Goal: Task Accomplishment & Management: Manage account settings

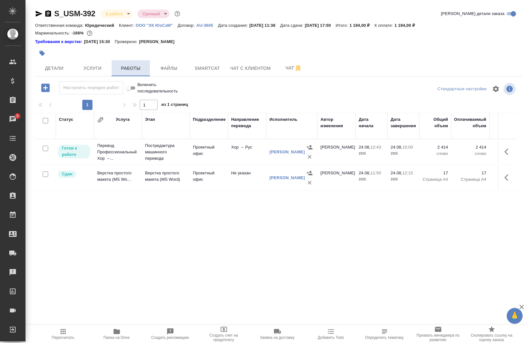
click at [136, 71] on span "Работы" at bounding box center [130, 68] width 31 height 8
click at [195, 58] on div at bounding box center [197, 53] width 325 height 14
click at [197, 64] on button "Smartcat" at bounding box center [207, 68] width 38 height 16
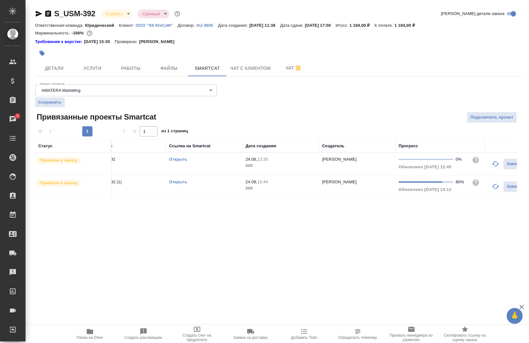
scroll to position [0, 64]
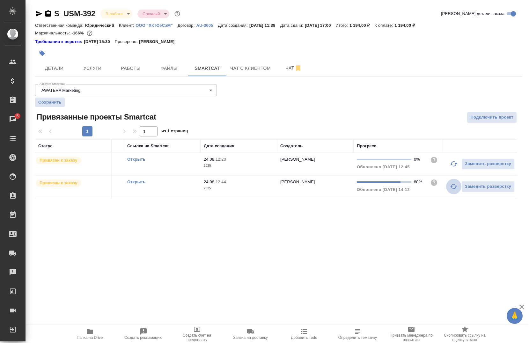
click at [456, 187] on button "button" at bounding box center [453, 186] width 15 height 15
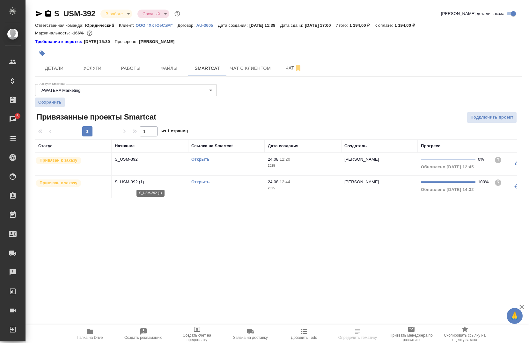
click at [157, 184] on p "S_USM-392 (1)" at bounding box center [150, 182] width 70 height 6
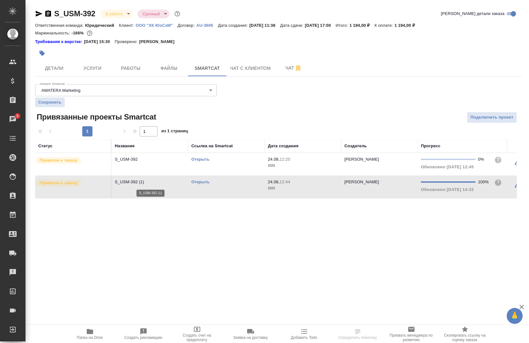
click at [157, 184] on p "S_USM-392 (1)" at bounding box center [150, 182] width 70 height 6
click at [204, 182] on link "Открыть" at bounding box center [200, 181] width 18 height 5
click at [140, 67] on span "Работы" at bounding box center [130, 68] width 31 height 8
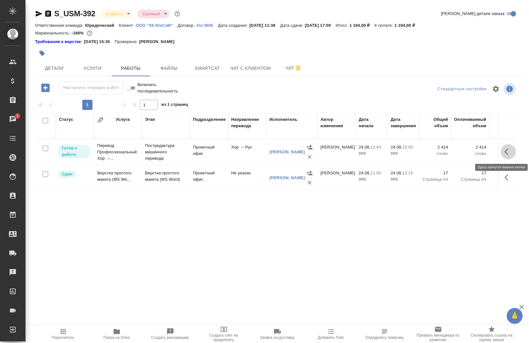
click at [504, 149] on icon "button" at bounding box center [508, 152] width 8 height 8
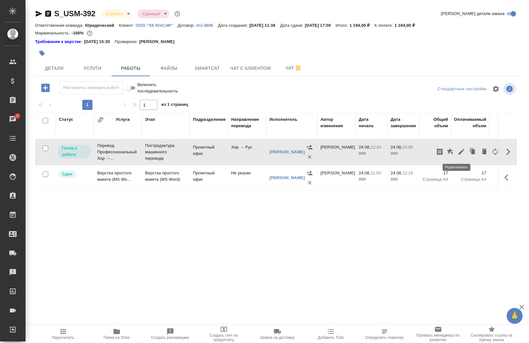
click at [459, 155] on button "button" at bounding box center [461, 151] width 11 height 15
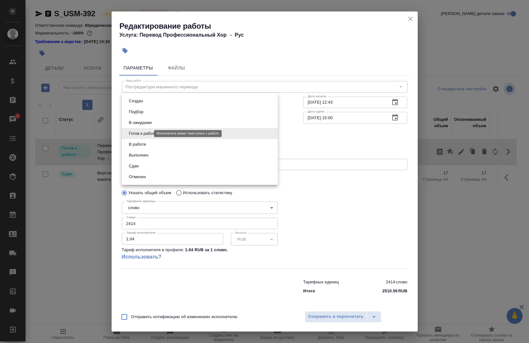
click at [148, 133] on body "🙏 .cls-1 fill:#fff; AWATERA Chernova Anna Клиенты Спецификации Заказы 5 Чаты To…" at bounding box center [264, 171] width 529 height 343
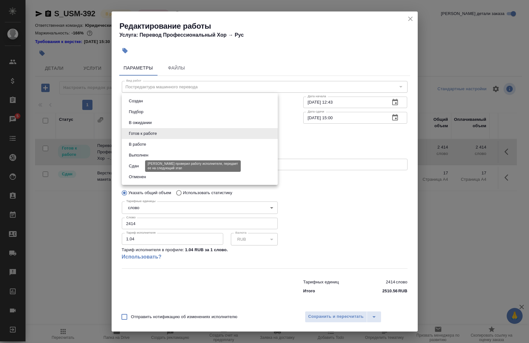
click at [138, 165] on button "Сдан" at bounding box center [134, 166] width 14 height 7
type input "closed"
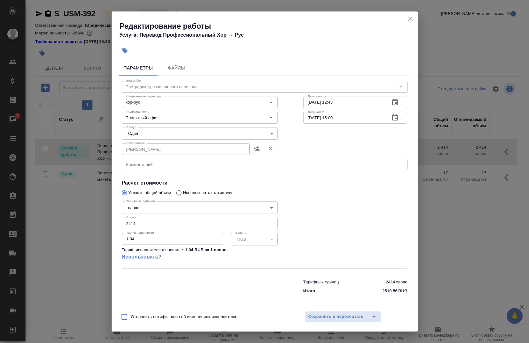
click at [332, 323] on div "Отправить нотификацию об изменениях исполнителю Сохранить и пересчитать" at bounding box center [265, 319] width 306 height 25
click at [331, 315] on span "Сохранить и пересчитать" at bounding box center [335, 316] width 55 height 7
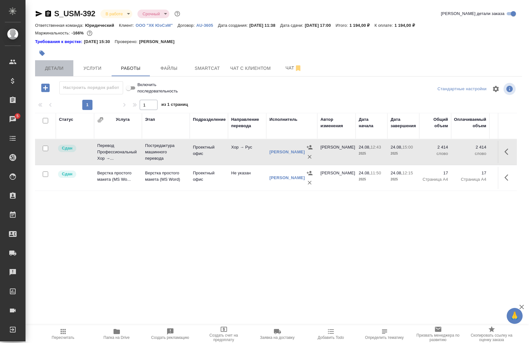
click at [54, 72] on span "Детали" at bounding box center [54, 68] width 31 height 8
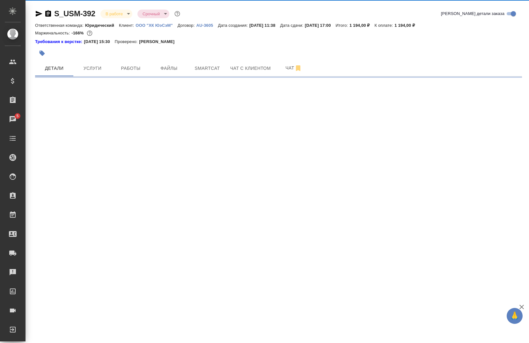
select select "RU"
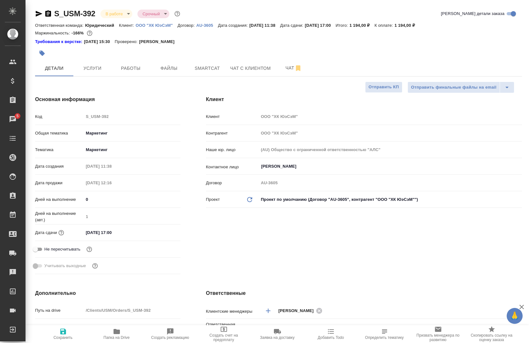
type textarea "x"
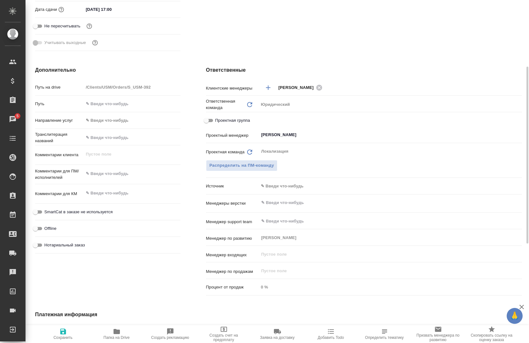
scroll to position [287, 0]
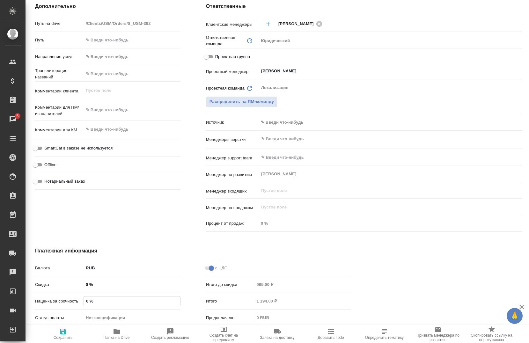
click at [89, 302] on input "0 %" at bounding box center [132, 300] width 96 height 9
type textarea "x"
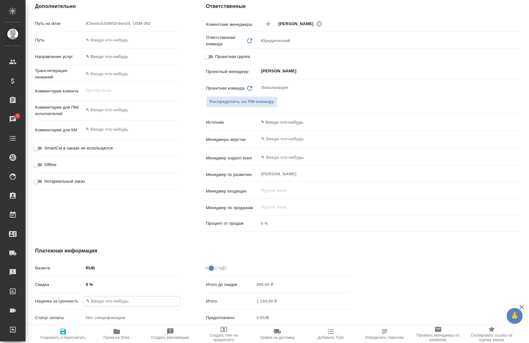
type textarea "x"
type input "1 %"
type textarea "x"
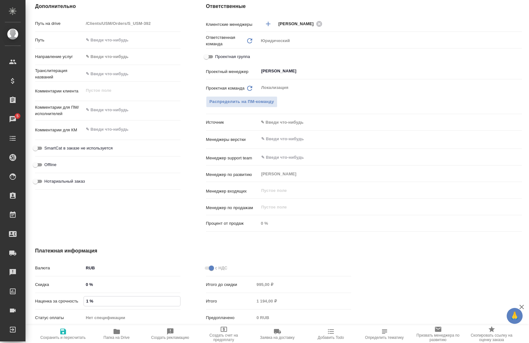
type textarea "x"
type input "10 %"
type textarea "x"
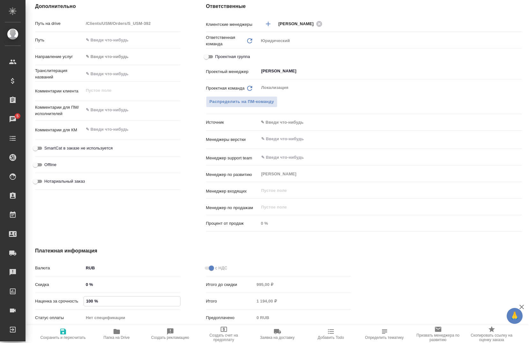
type input "100 %"
click at [127, 212] on div "Дополнительно Путь на drive /Clients/USM/Orders/S_USM-392 Путь Направление услу…" at bounding box center [107, 118] width 171 height 257
click at [65, 338] on span "Сохранить и пересчитать" at bounding box center [62, 337] width 45 height 4
type textarea "x"
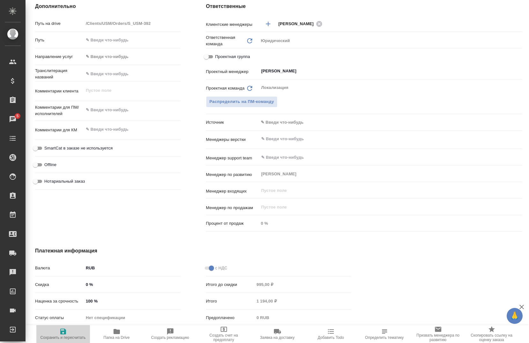
type textarea "x"
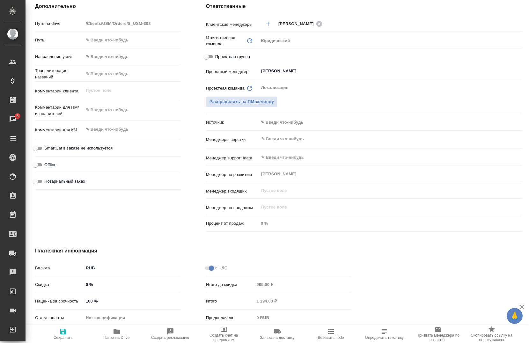
type textarea "x"
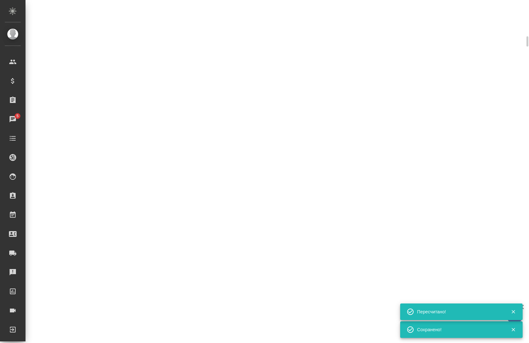
select select "RU"
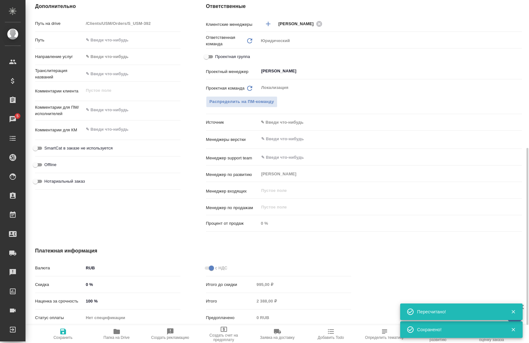
type textarea "x"
click at [114, 333] on icon "button" at bounding box center [116, 331] width 6 height 5
type textarea "x"
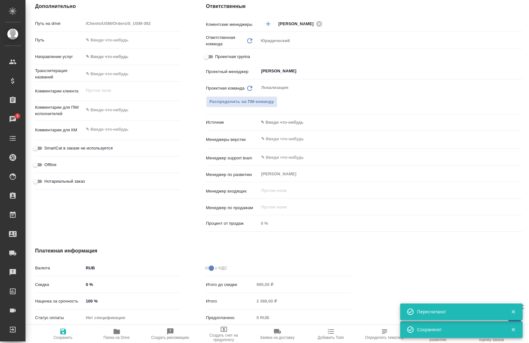
type textarea "x"
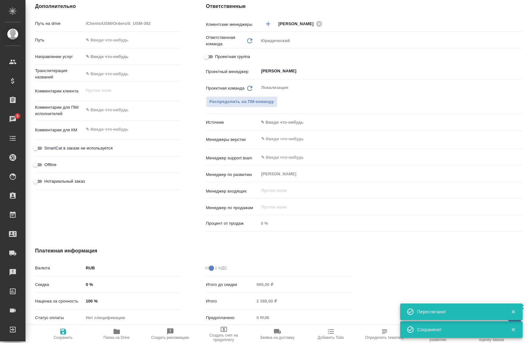
type textarea "x"
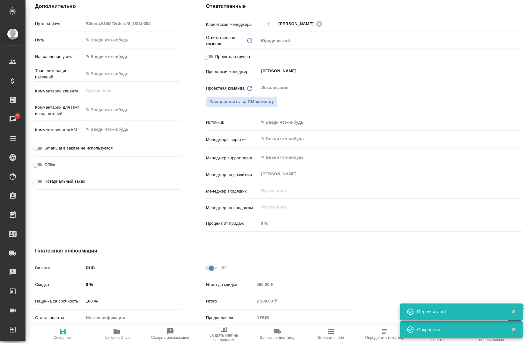
type textarea "x"
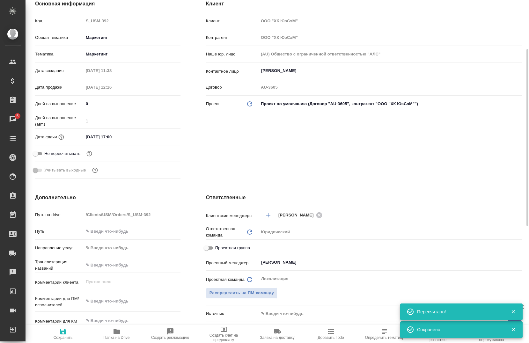
scroll to position [0, 0]
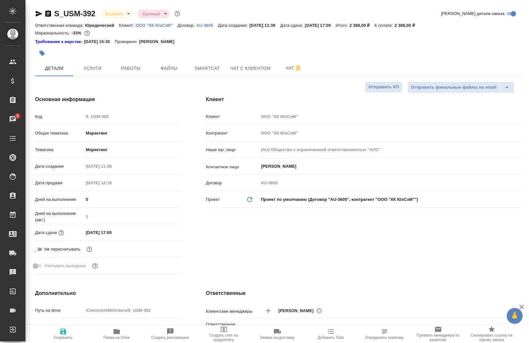
type textarea "x"
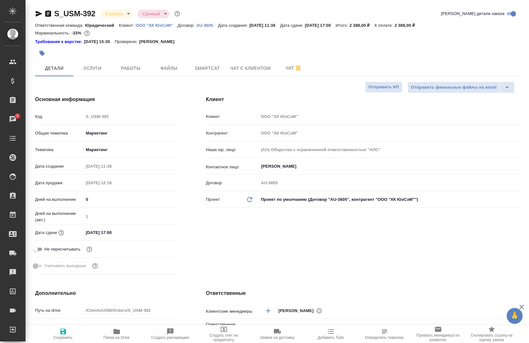
type textarea "x"
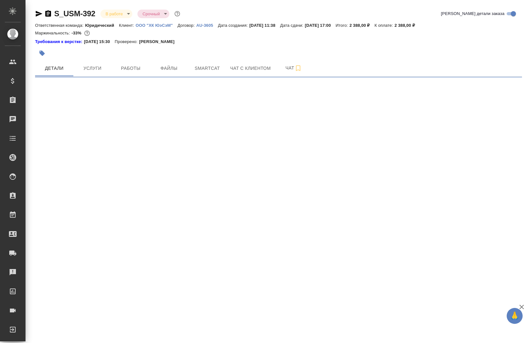
select select "RU"
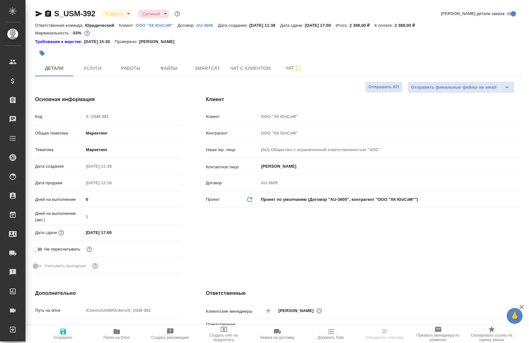
type textarea "x"
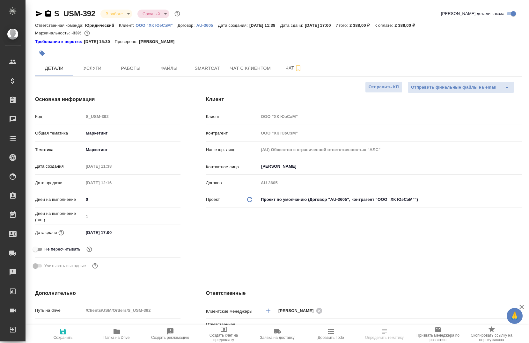
type textarea "x"
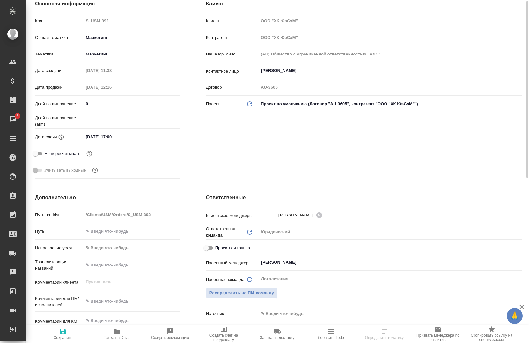
scroll to position [64, 0]
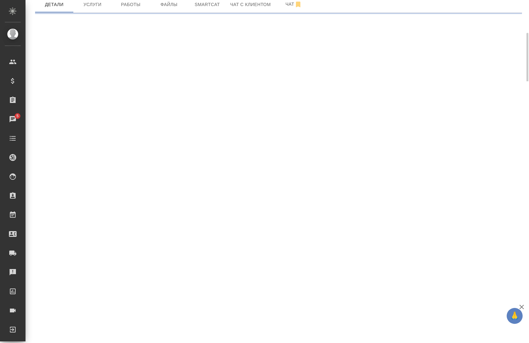
select select "RU"
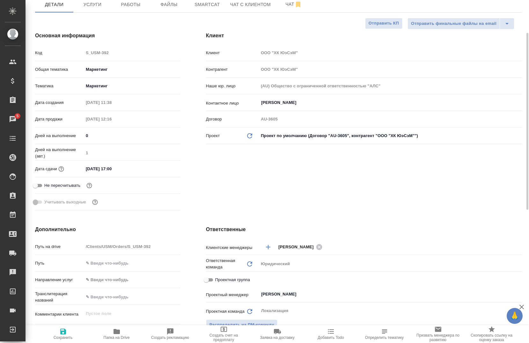
type textarea "x"
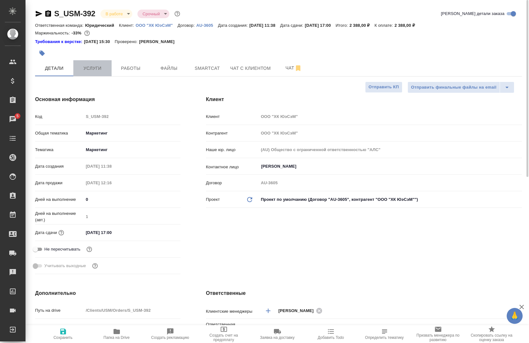
click at [92, 62] on button "Услуги" at bounding box center [92, 68] width 38 height 16
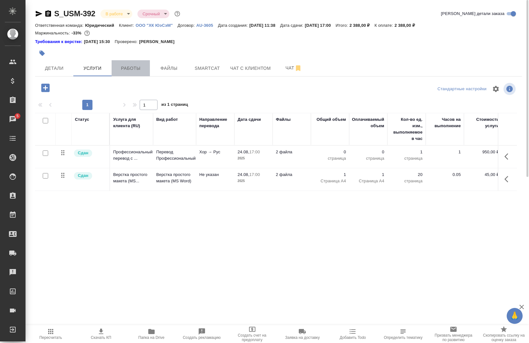
click at [140, 66] on span "Работы" at bounding box center [130, 68] width 31 height 8
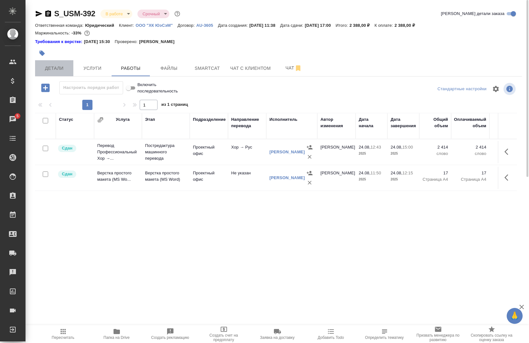
click at [46, 68] on span "Детали" at bounding box center [54, 68] width 31 height 8
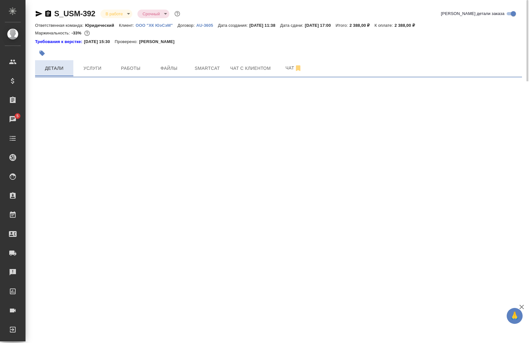
select select "RU"
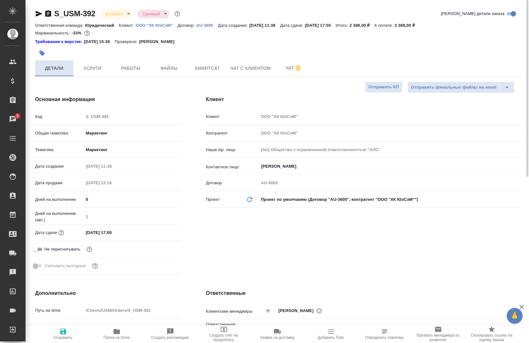
type textarea "x"
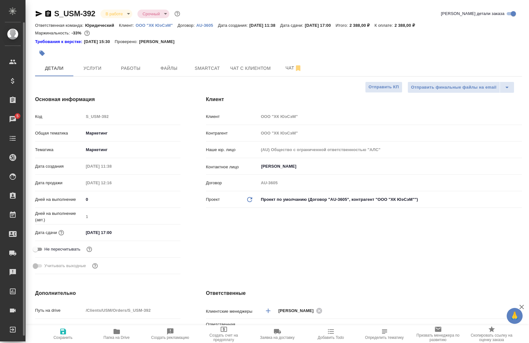
type textarea "x"
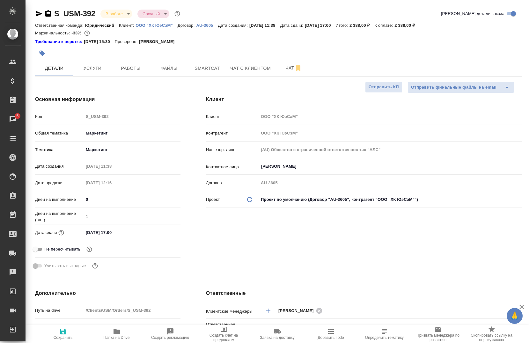
type textarea "x"
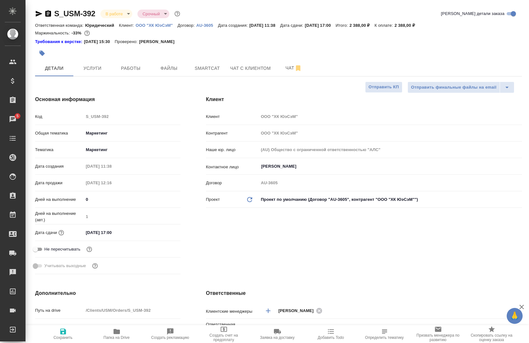
type textarea "x"
click at [88, 72] on button "Услуги" at bounding box center [92, 68] width 38 height 16
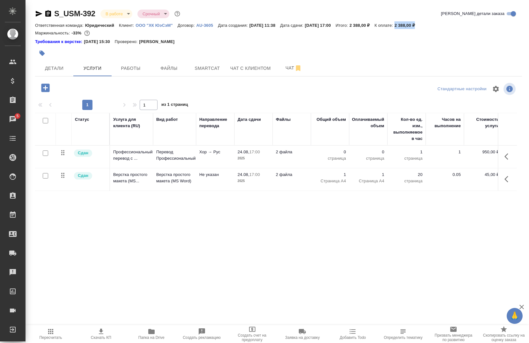
drag, startPoint x: 433, startPoint y: 26, endPoint x: 412, endPoint y: 24, distance: 21.1
click at [412, 24] on p "2 388,00 ₽" at bounding box center [406, 25] width 25 height 5
copy p "2 388,00 ₽"
drag, startPoint x: 93, startPoint y: 64, endPoint x: 105, endPoint y: 64, distance: 11.5
click at [95, 64] on span "Услуги" at bounding box center [92, 68] width 31 height 8
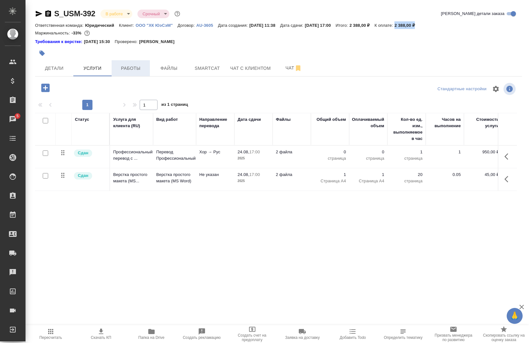
click at [138, 68] on span "Работы" at bounding box center [130, 68] width 31 height 8
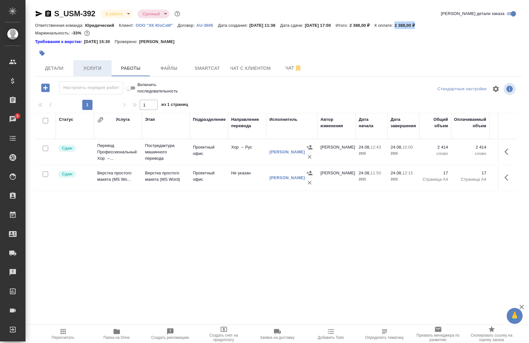
click at [98, 72] on span "Услуги" at bounding box center [92, 68] width 31 height 8
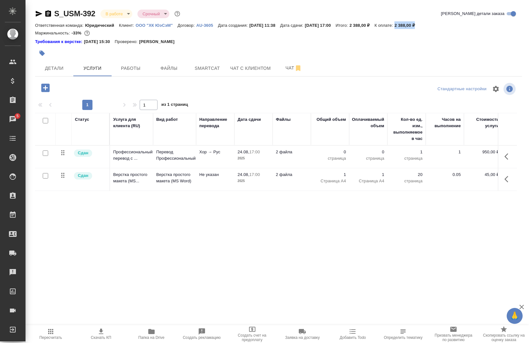
click at [510, 159] on icon "button" at bounding box center [508, 157] width 8 height 8
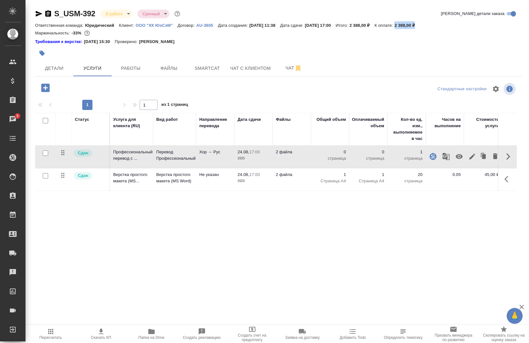
click at [472, 156] on icon "button" at bounding box center [472, 157] width 6 height 6
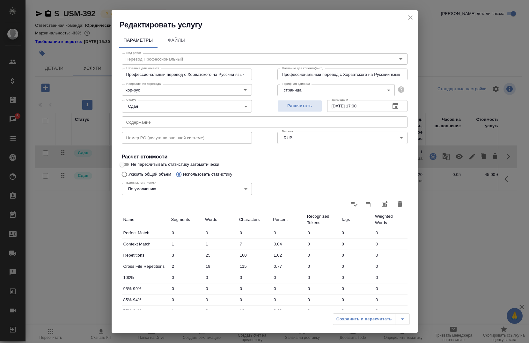
click at [392, 204] on button "button" at bounding box center [399, 203] width 15 height 15
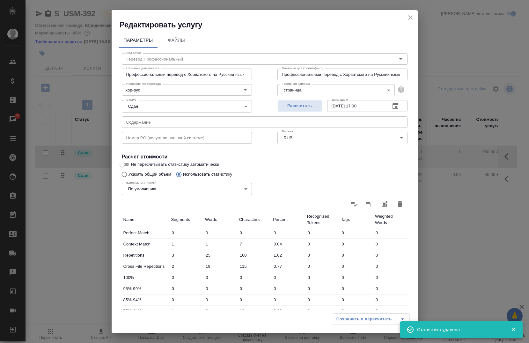
type input "0"
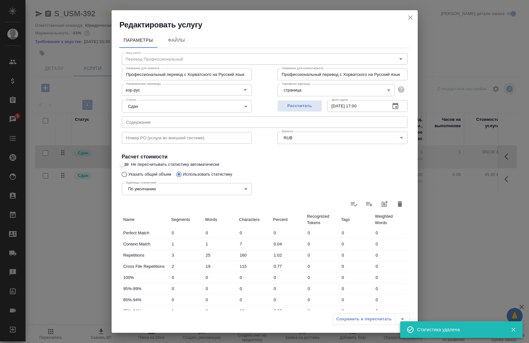
type input "0"
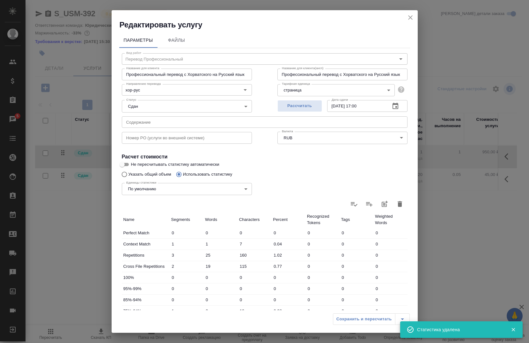
type input "0"
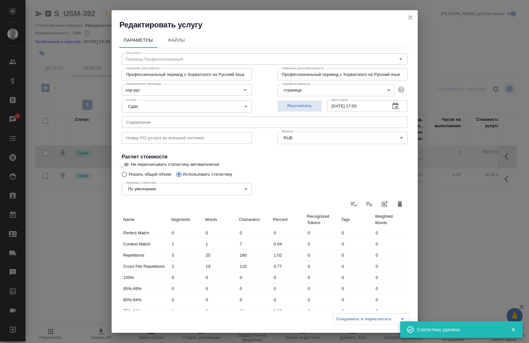
type input "0"
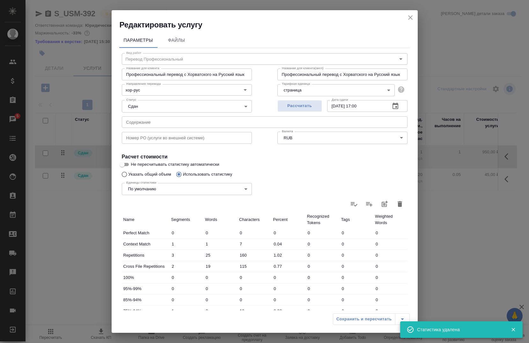
type input "0"
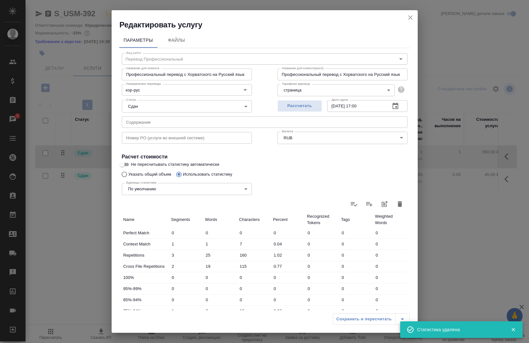
type input "0"
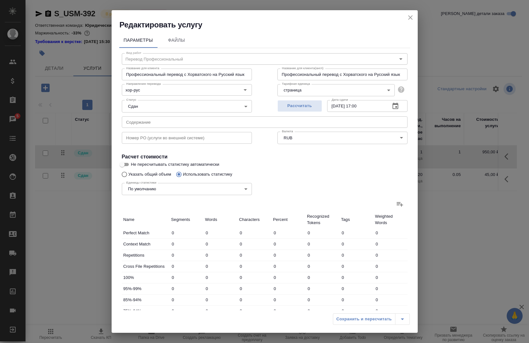
click at [150, 173] on div "Единицы статистики По умолчанию default Единицы статистики" at bounding box center [187, 188] width 156 height 41
click at [128, 175] on input "Указать общий объем" at bounding box center [123, 174] width 10 height 12
radio input "true"
radio input "false"
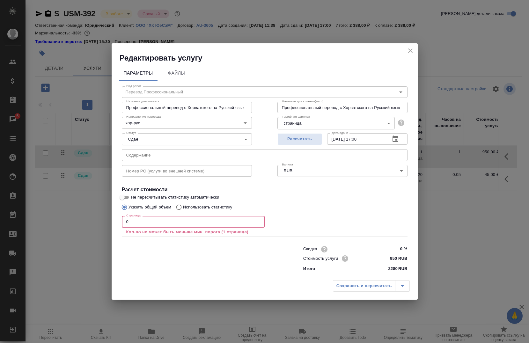
click at [157, 219] on input "0" at bounding box center [193, 221] width 143 height 11
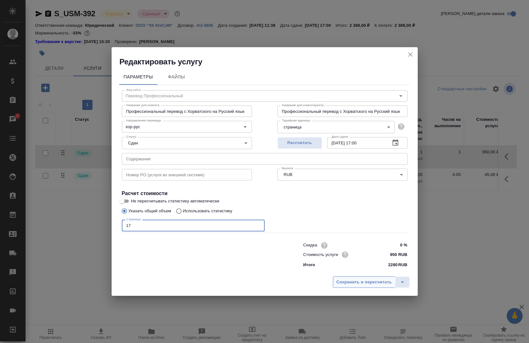
type input "17"
click at [344, 281] on span "Сохранить и пересчитать" at bounding box center [363, 282] width 55 height 7
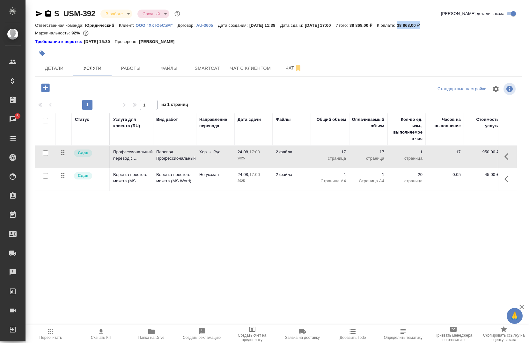
drag, startPoint x: 439, startPoint y: 26, endPoint x: 413, endPoint y: 28, distance: 25.3
click at [413, 28] on div "Ответственная команда: Юридический Клиент: ООО "ХК ЮэСэМ" Договор: AU-3605 Дата…" at bounding box center [278, 25] width 487 height 8
copy p "38 868,00 ₽"
click at [115, 13] on body "🙏 .cls-1 fill:#fff; AWATERA Chernova Anna Клиенты Спецификации Заказы 5 Чаты To…" at bounding box center [264, 171] width 529 height 343
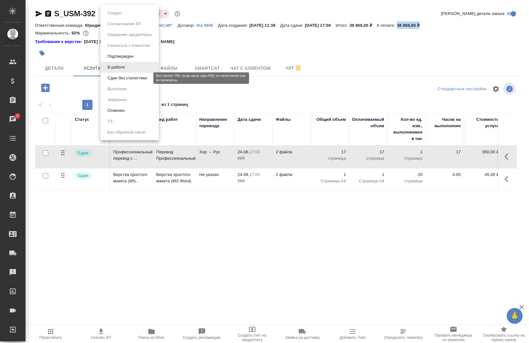
click at [131, 76] on button "Сдан без статистики" at bounding box center [127, 78] width 43 height 7
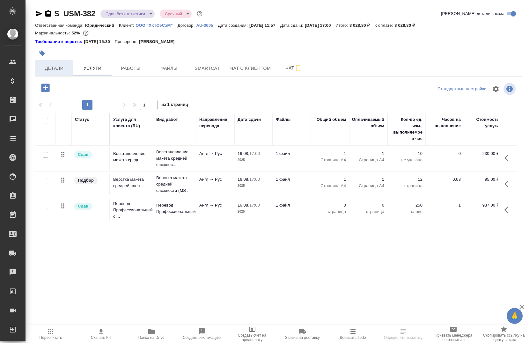
click at [47, 68] on span "Детали" at bounding box center [54, 68] width 31 height 8
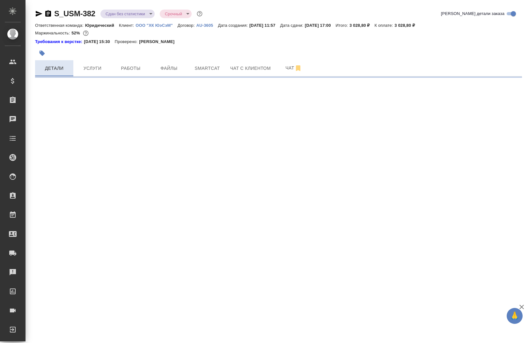
select select "RU"
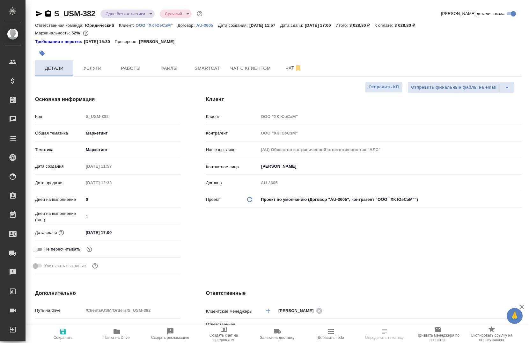
type textarea "x"
click at [92, 73] on button "Услуги" at bounding box center [92, 68] width 38 height 16
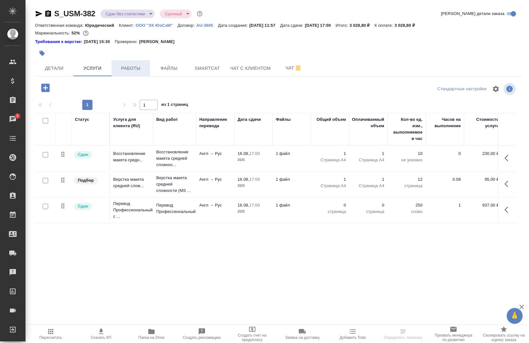
click at [144, 71] on span "Работы" at bounding box center [130, 68] width 31 height 8
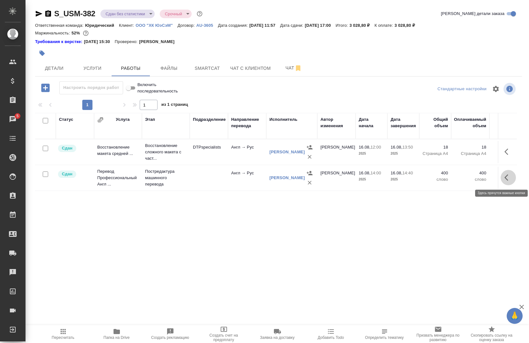
click at [508, 179] on icon "button" at bounding box center [508, 178] width 8 height 8
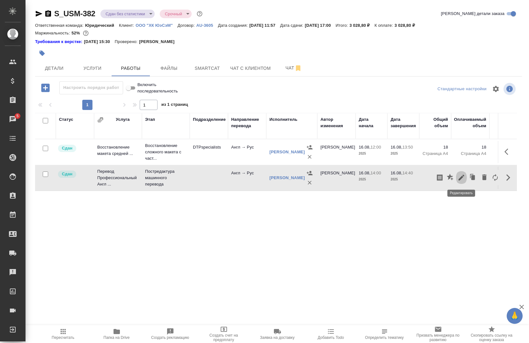
click at [463, 179] on icon "button" at bounding box center [461, 178] width 8 height 8
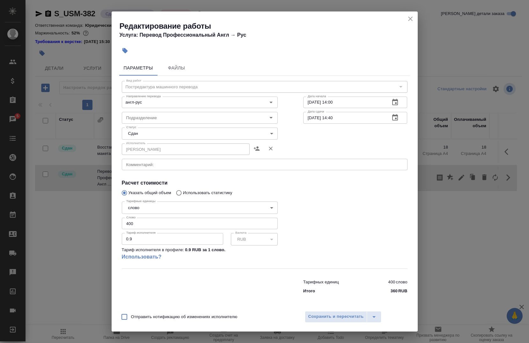
click at [412, 20] on icon "close" at bounding box center [410, 19] width 8 height 8
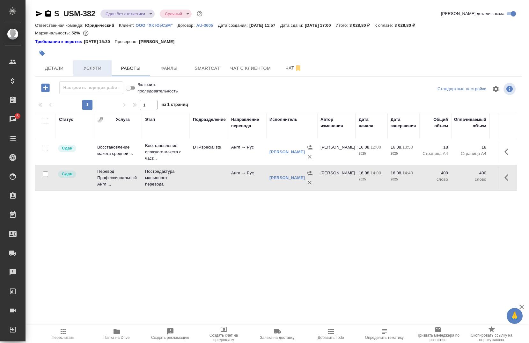
click at [81, 68] on span "Услуги" at bounding box center [92, 68] width 31 height 8
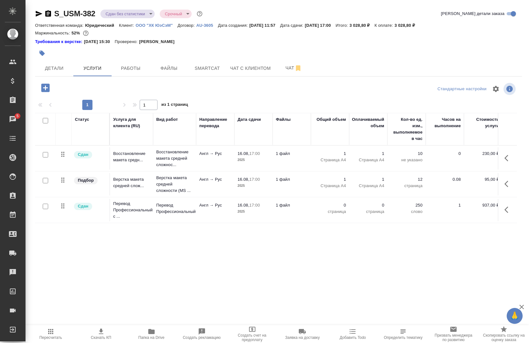
click at [510, 209] on icon "button" at bounding box center [508, 210] width 8 height 8
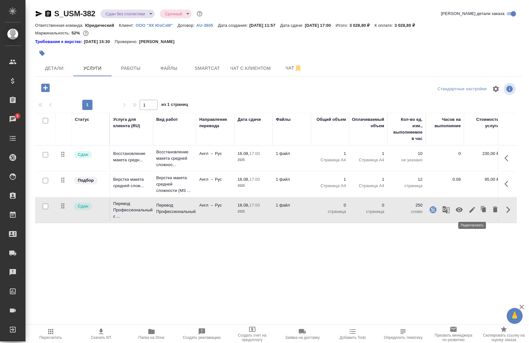
click at [471, 214] on button "button" at bounding box center [472, 209] width 11 height 15
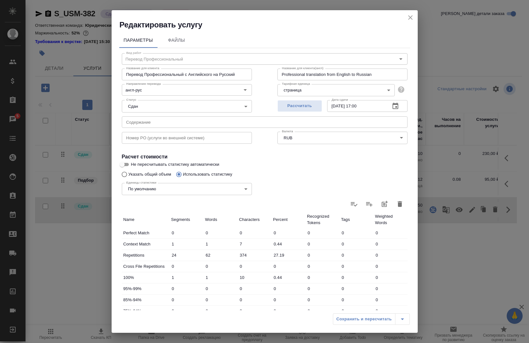
click at [149, 175] on div "Единицы статистики По умолчанию default Единицы статистики" at bounding box center [187, 188] width 156 height 41
click at [123, 175] on input "Указать общий объем" at bounding box center [123, 174] width 10 height 12
radio input "true"
radio input "false"
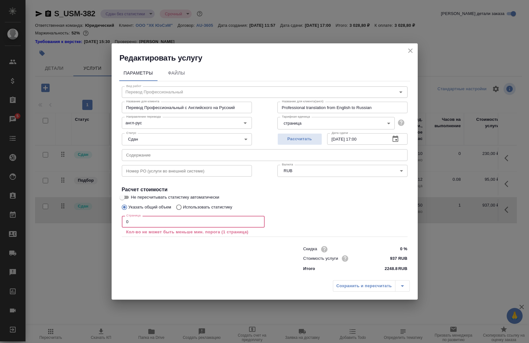
click at [135, 220] on input "0" at bounding box center [193, 221] width 143 height 11
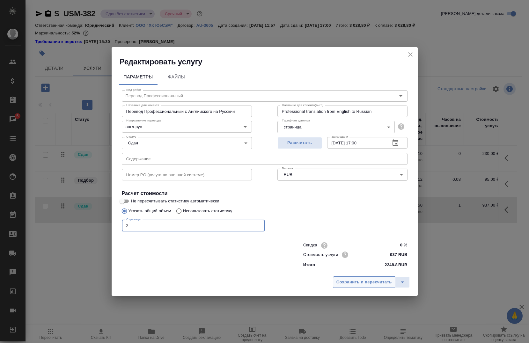
type input "2"
click at [359, 280] on span "Сохранить и пересчитать" at bounding box center [363, 282] width 55 height 7
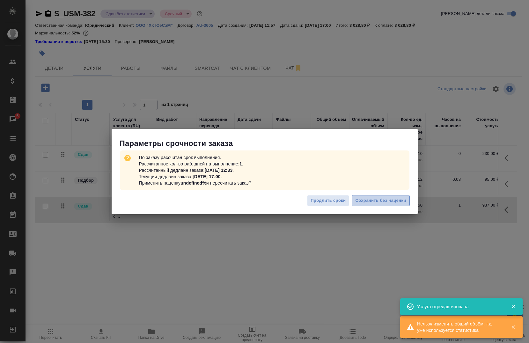
click at [375, 202] on span "Сохранить без наценки" at bounding box center [380, 200] width 51 height 7
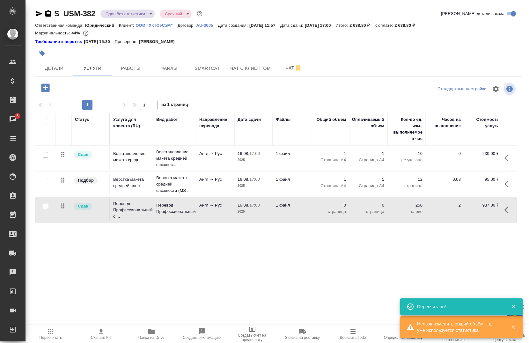
click at [514, 327] on icon "button" at bounding box center [513, 327] width 6 height 6
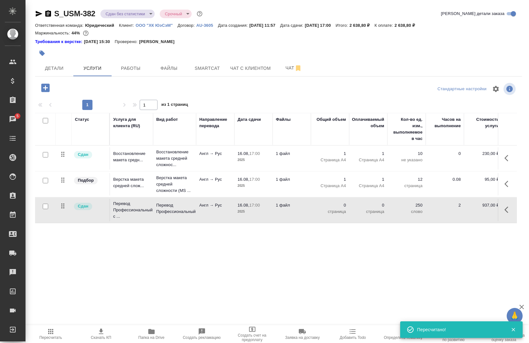
click at [514, 305] on div ".cls-1 fill:#fff; AWATERA Chernova Anna Клиенты Спецификации Заказы 5 Чаты Todo…" at bounding box center [264, 171] width 529 height 343
drag, startPoint x: 442, startPoint y: 280, endPoint x: 408, endPoint y: 272, distance: 35.1
click at [420, 274] on div ".cls-1 fill:#fff; AWATERA Chernova Anna Клиенты Спецификации Заказы 5 Чаты Todo…" at bounding box center [264, 171] width 529 height 343
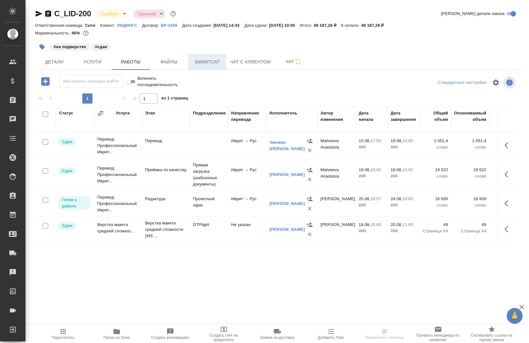
click at [205, 62] on span "Smartcat" at bounding box center [207, 62] width 31 height 8
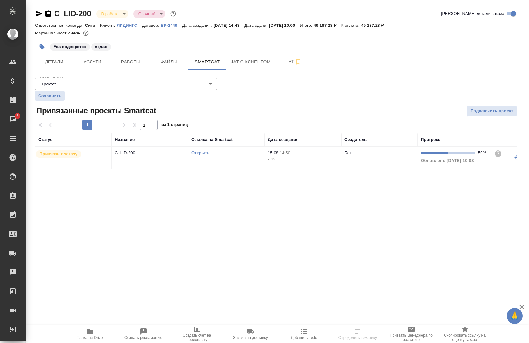
click at [512, 157] on button "button" at bounding box center [517, 157] width 15 height 15
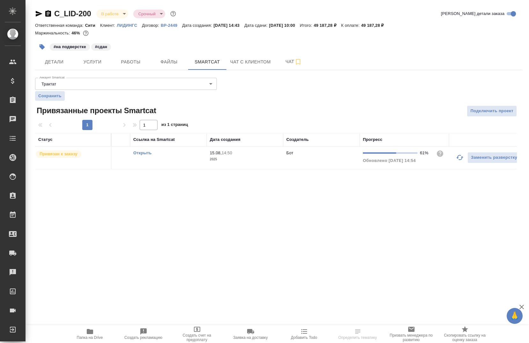
click at [456, 160] on icon "button" at bounding box center [460, 158] width 8 height 8
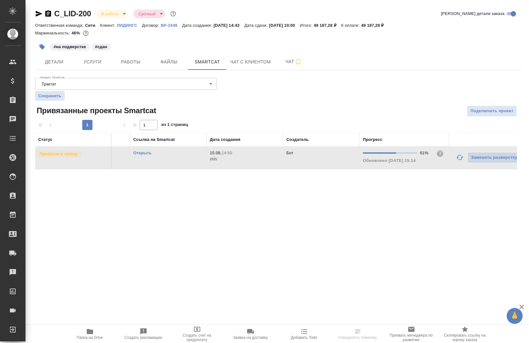
click at [456, 160] on icon "button" at bounding box center [460, 158] width 8 height 8
click at [98, 334] on span "Папка на Drive" at bounding box center [90, 334] width 46 height 12
click at [39, 13] on icon "button" at bounding box center [39, 14] width 7 height 6
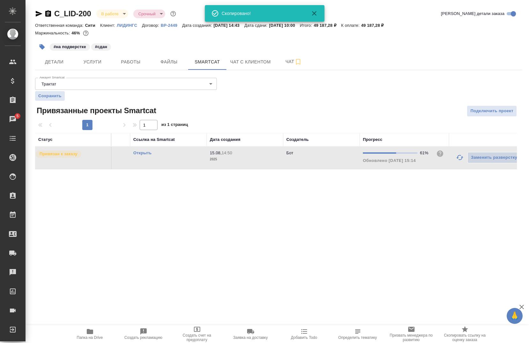
click at [48, 14] on icon "button" at bounding box center [48, 14] width 8 height 8
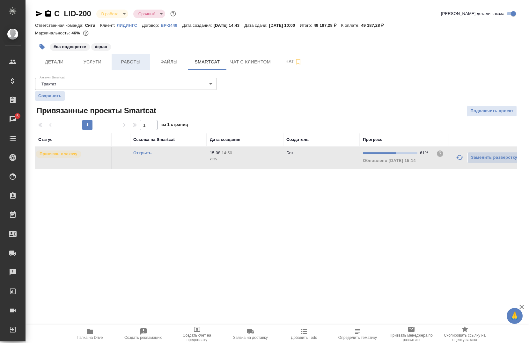
click at [144, 61] on span "Работы" at bounding box center [130, 62] width 31 height 8
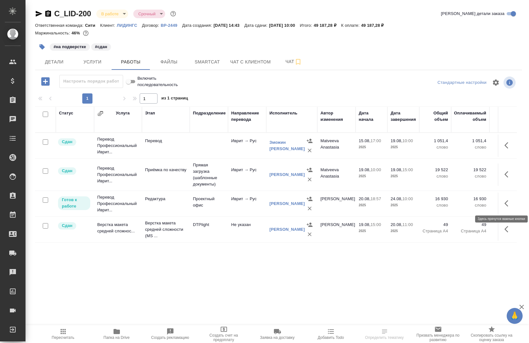
click at [504, 205] on icon "button" at bounding box center [508, 204] width 8 height 8
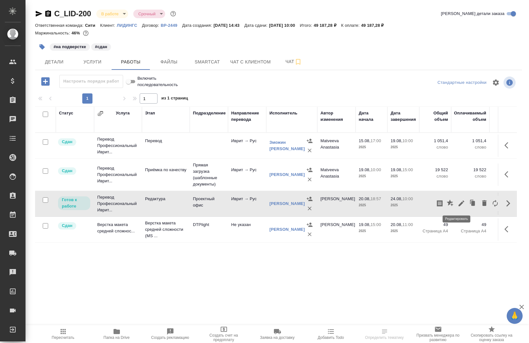
click at [458, 203] on icon "button" at bounding box center [461, 204] width 6 height 6
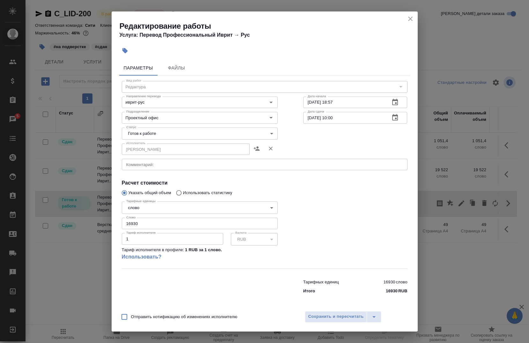
click at [140, 129] on body "🙏 .cls-1 fill:#fff; AWATERA Chernova Anna Клиенты Спецификации Заказы 5 Чаты To…" at bounding box center [264, 171] width 529 height 343
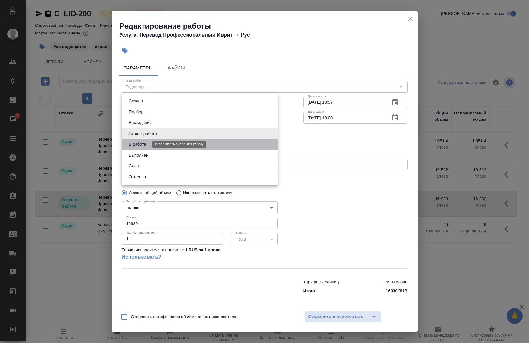
click at [147, 144] on button "В работе" at bounding box center [137, 144] width 21 height 7
type input "inProgress"
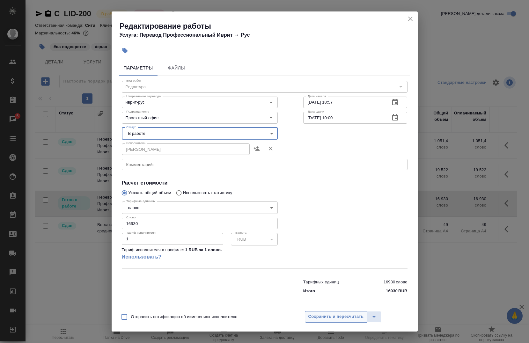
click at [325, 320] on span "Сохранить и пересчитать" at bounding box center [335, 316] width 55 height 7
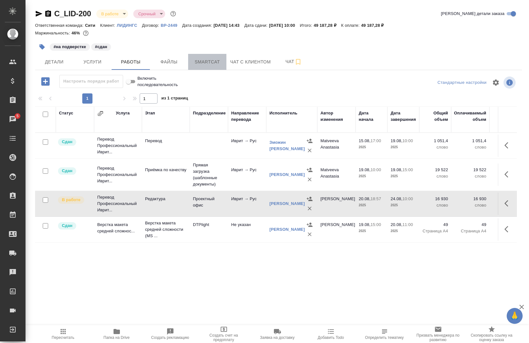
click at [200, 62] on span "Smartcat" at bounding box center [207, 62] width 31 height 8
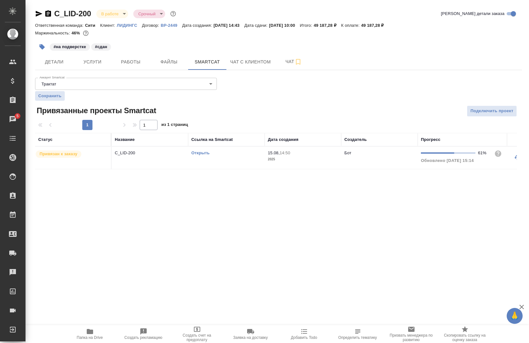
click at [516, 158] on icon "button" at bounding box center [517, 157] width 7 height 5
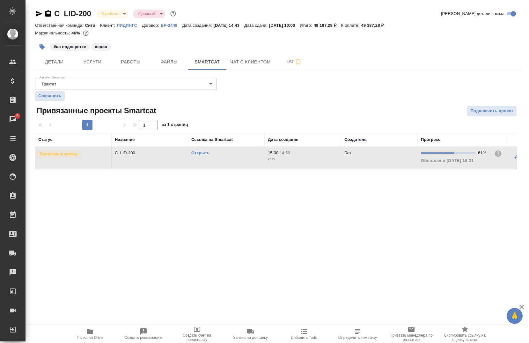
drag, startPoint x: 363, startPoint y: 174, endPoint x: 402, endPoint y: 160, distance: 41.3
click at [402, 160] on div "C_LID-200 В работе inProgress Срочный urgent Кратко детали заказа Ответственная…" at bounding box center [279, 93] width 494 height 186
click at [208, 153] on link "Открыть" at bounding box center [200, 152] width 18 height 5
click at [129, 68] on button "Работы" at bounding box center [131, 62] width 38 height 16
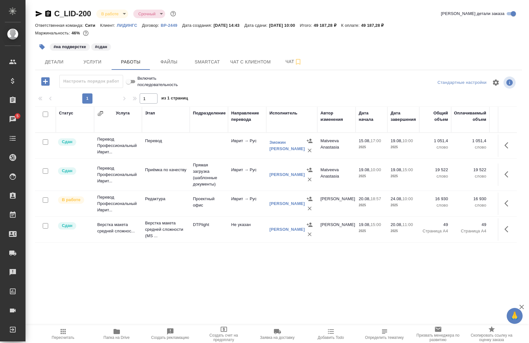
drag, startPoint x: 251, startPoint y: 26, endPoint x: 314, endPoint y: 26, distance: 63.1
click at [314, 26] on div "Ответственная команда: Сити Клиент: ЛИДИНГС Договор: ВР-2449 Дата создания: 15.…" at bounding box center [278, 25] width 487 height 8
drag, startPoint x: 314, startPoint y: 26, endPoint x: 267, endPoint y: 38, distance: 48.1
click at [267, 38] on div at bounding box center [278, 37] width 487 height 1
click at [61, 61] on span "Детали" at bounding box center [54, 62] width 31 height 8
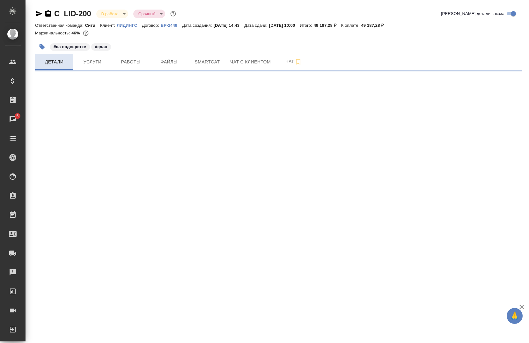
select select "RU"
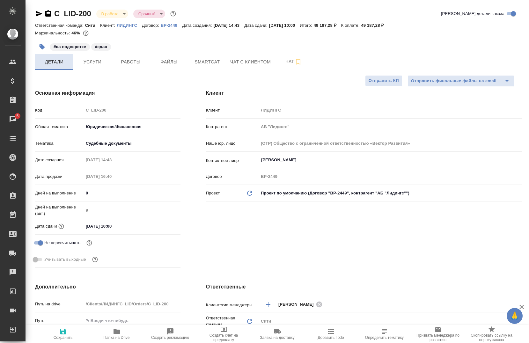
type textarea "x"
click at [40, 15] on icon "button" at bounding box center [39, 14] width 8 height 8
type textarea "x"
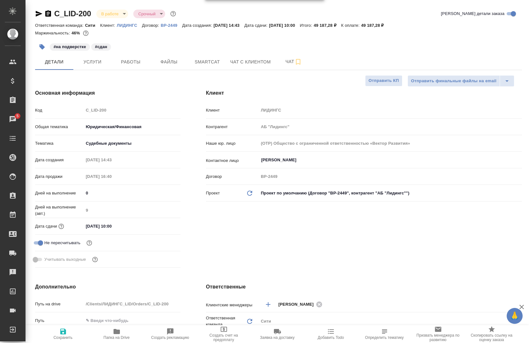
type textarea "x"
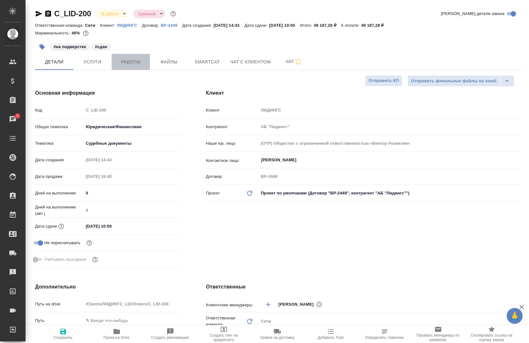
click at [130, 65] on span "Работы" at bounding box center [130, 62] width 31 height 8
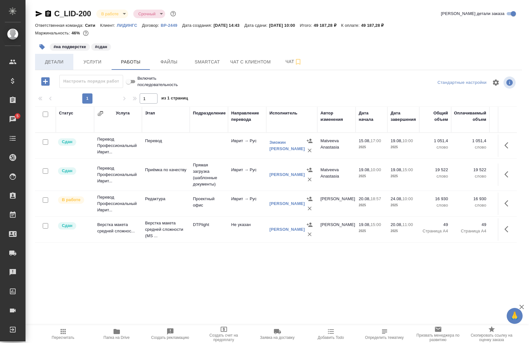
click at [58, 58] on span "Детали" at bounding box center [54, 62] width 31 height 8
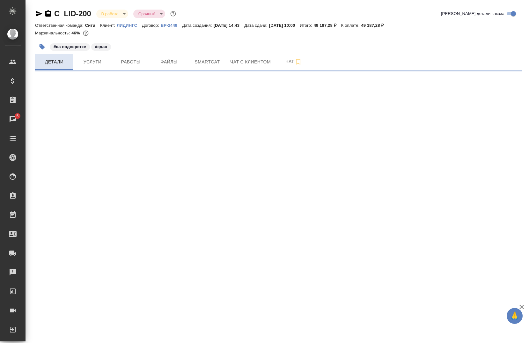
select select "RU"
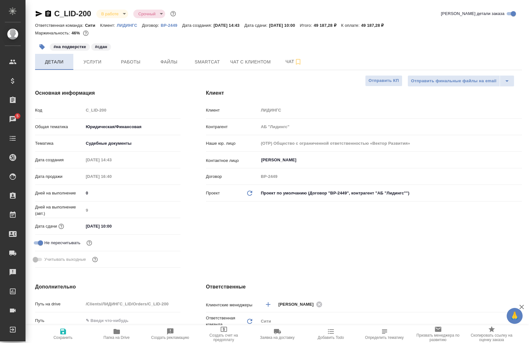
type textarea "x"
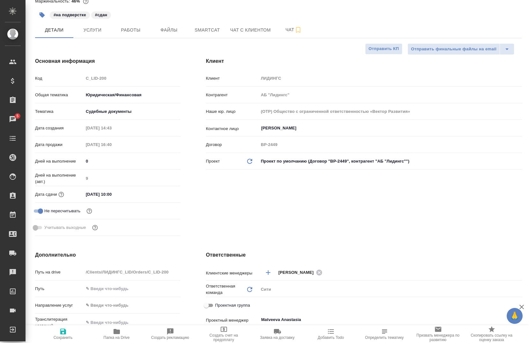
scroll to position [64, 0]
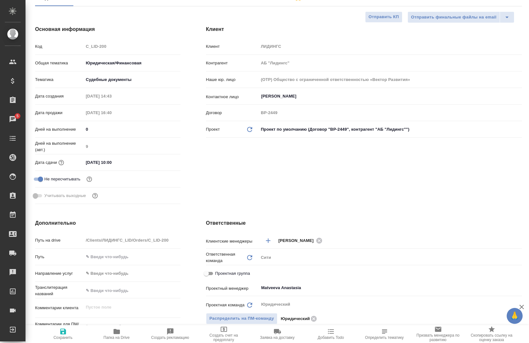
type textarea "x"
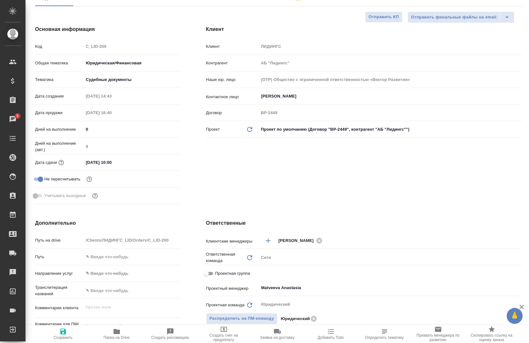
type textarea "x"
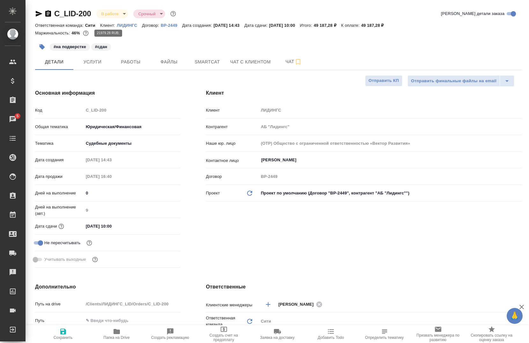
drag, startPoint x: 89, startPoint y: 32, endPoint x: 355, endPoint y: 46, distance: 266.5
click at [355, 46] on div "#на подверстке #сдан" at bounding box center [197, 47] width 325 height 14
type textarea "x"
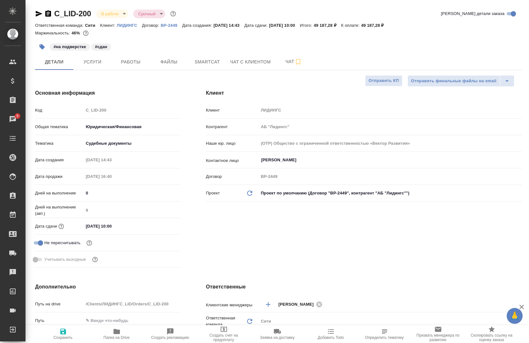
type textarea "x"
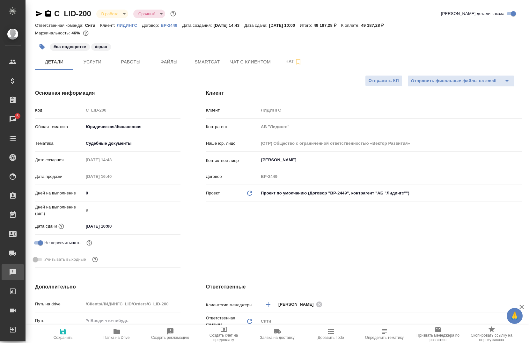
type textarea "x"
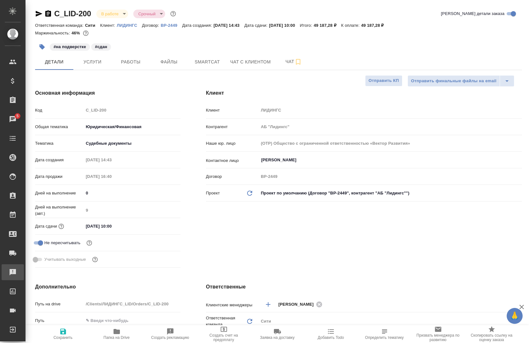
type textarea "x"
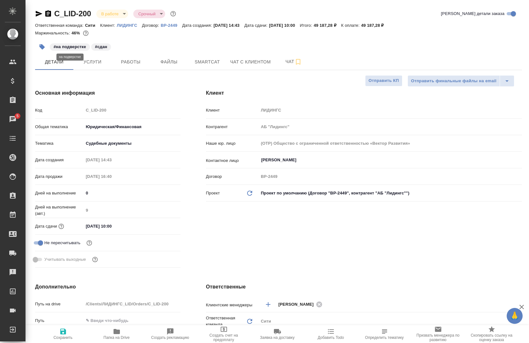
type textarea "x"
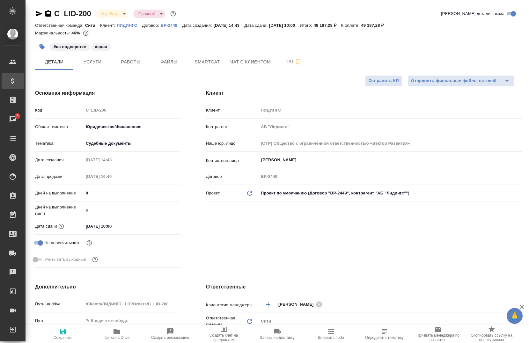
type textarea "x"
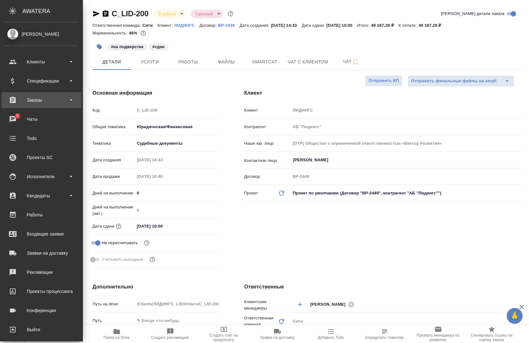
click at [31, 105] on div "Заказы" at bounding box center [41, 100] width 73 height 10
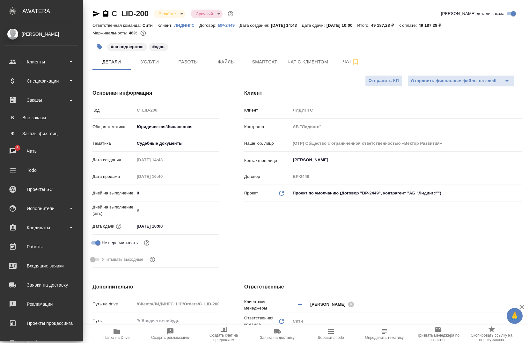
click at [38, 110] on ul "В Все заказы Ф Заказы физ. лиц" at bounding box center [41, 124] width 83 height 32
type textarea "x"
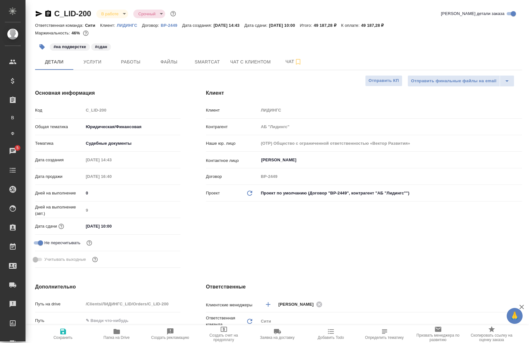
type textarea "x"
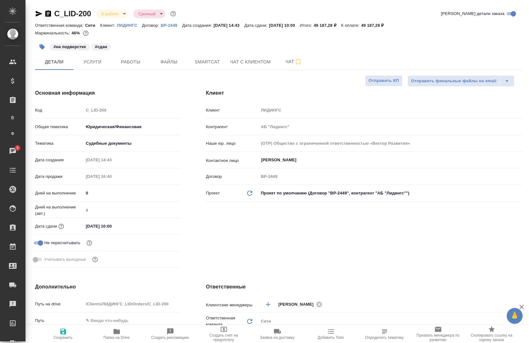
type textarea "x"
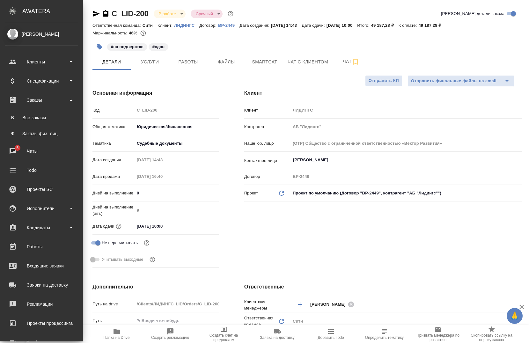
click at [37, 4] on div ".cls-1 fill:#fff; AWATERA" at bounding box center [41, 11] width 83 height 22
click at [46, 99] on div "Заказы" at bounding box center [41, 100] width 73 height 10
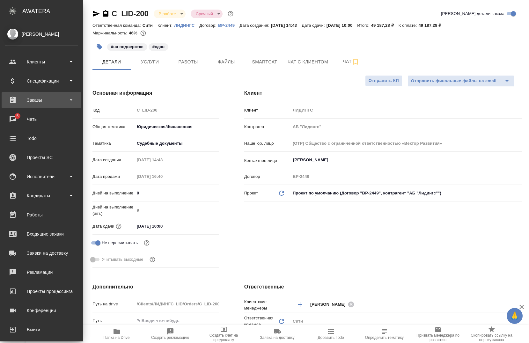
click at [47, 104] on div "Заказы" at bounding box center [41, 100] width 73 height 10
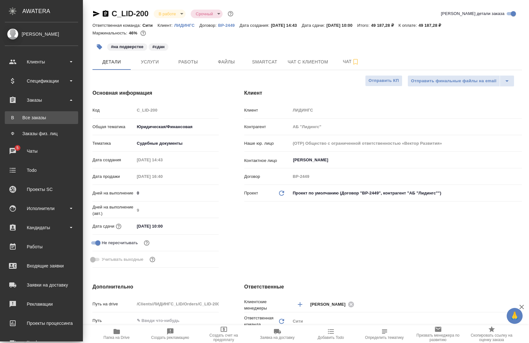
type textarea "x"
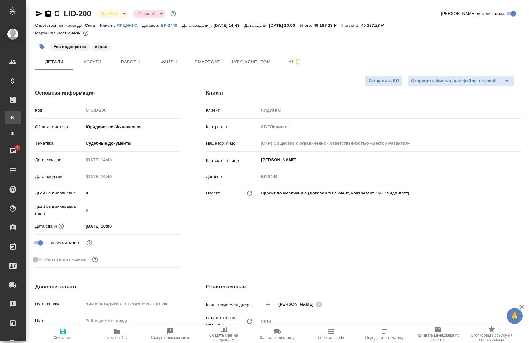
click at [21, 118] on link "В Все заказы" at bounding box center [13, 117] width 16 height 13
type textarea "x"
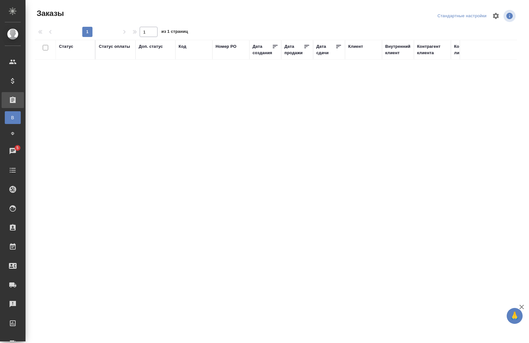
click at [80, 57] on th "Статус" at bounding box center [76, 50] width 40 height 20
click at [182, 58] on th "Код" at bounding box center [193, 50] width 37 height 20
click at [191, 56] on th "Код" at bounding box center [193, 50] width 37 height 20
click at [190, 55] on th "Код" at bounding box center [193, 50] width 37 height 20
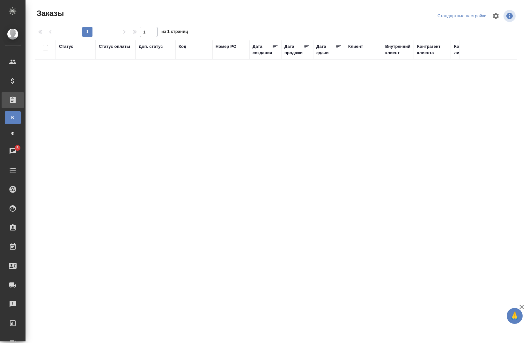
click at [193, 53] on div "Код" at bounding box center [194, 49] width 31 height 13
click at [148, 55] on div "Доп. статус" at bounding box center [155, 49] width 33 height 13
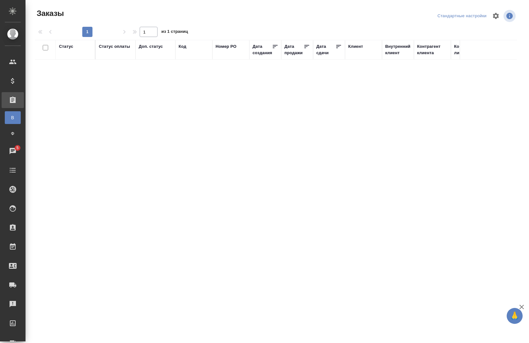
click at [183, 52] on div "Код" at bounding box center [194, 49] width 31 height 13
click at [225, 52] on div "Номер PO" at bounding box center [230, 49] width 31 height 13
click at [10, 135] on div "Заказы физ. лиц" at bounding box center [5, 133] width 10 height 6
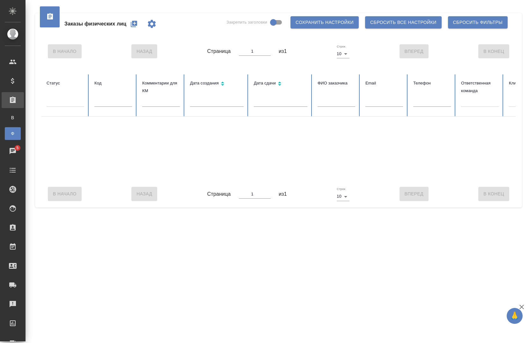
click at [122, 97] on th "Код" at bounding box center [113, 95] width 48 height 42
click at [119, 105] on input "text" at bounding box center [113, 102] width 38 height 9
paste input "C_DMT-309"
type input "C"
click at [10, 115] on div "Все заказы" at bounding box center [5, 117] width 10 height 6
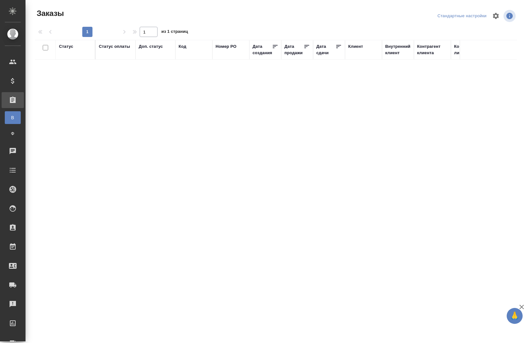
click at [201, 51] on div "Код" at bounding box center [194, 49] width 31 height 13
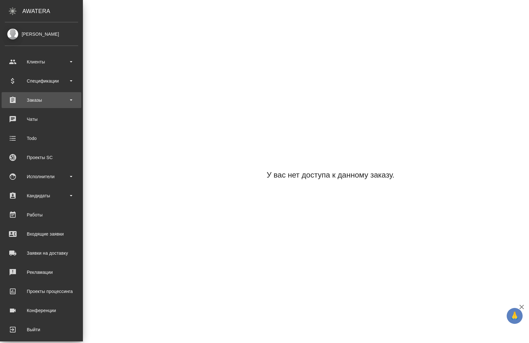
click at [40, 102] on div "Заказы" at bounding box center [41, 100] width 73 height 10
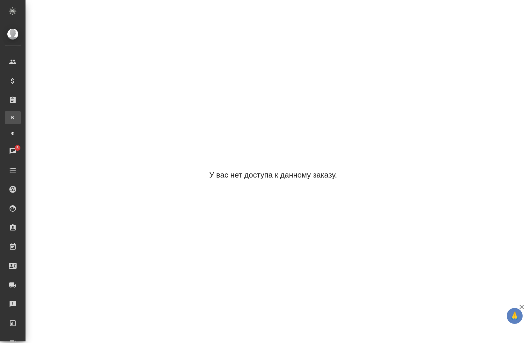
click at [39, 124] on div ".cls-1 fill:#fff; AWATERA [PERSON_NAME] Спецификации Заказы В Все заказы Ф Зака…" at bounding box center [264, 171] width 529 height 343
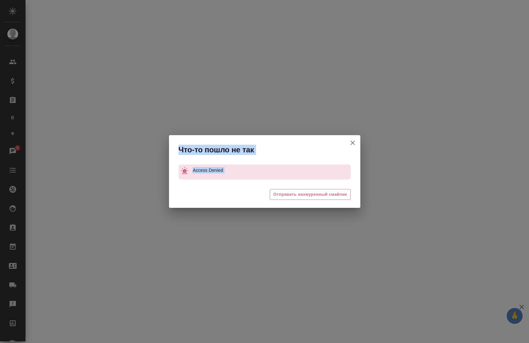
drag, startPoint x: 113, startPoint y: 55, endPoint x: 357, endPoint y: 220, distance: 294.0
click at [357, 220] on div "Что-то пошло не так Access Denied 😩 Отправить нахмуренный смайлик" at bounding box center [264, 171] width 529 height 343
click at [134, 218] on div "Что-то пошло не так Access Denied 😩 Отправить нахмуренный смайлик" at bounding box center [264, 171] width 529 height 343
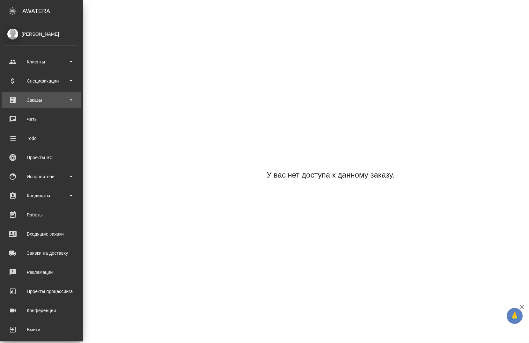
click at [43, 93] on div "Заказы" at bounding box center [42, 100] width 80 height 16
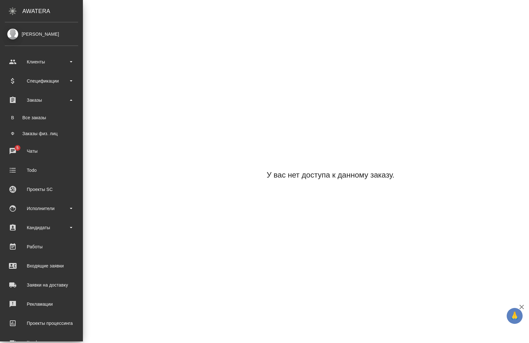
click at [41, 124] on ul "В Все заказы Ф Заказы физ. лиц" at bounding box center [41, 124] width 83 height 32
click at [39, 118] on div "Все заказы" at bounding box center [41, 117] width 67 height 6
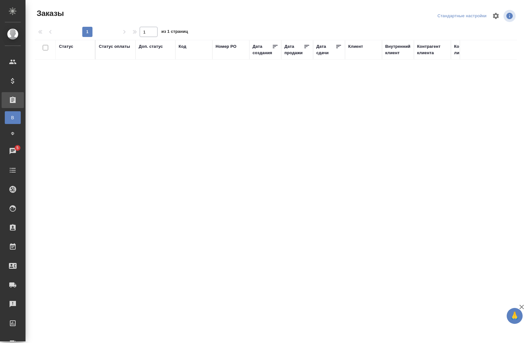
click at [200, 54] on div "Код" at bounding box center [194, 49] width 31 height 13
click at [200, 53] on div "Код" at bounding box center [194, 49] width 31 height 13
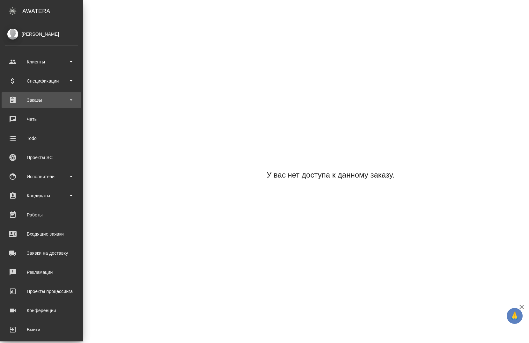
click at [38, 97] on div "Заказы" at bounding box center [41, 100] width 73 height 10
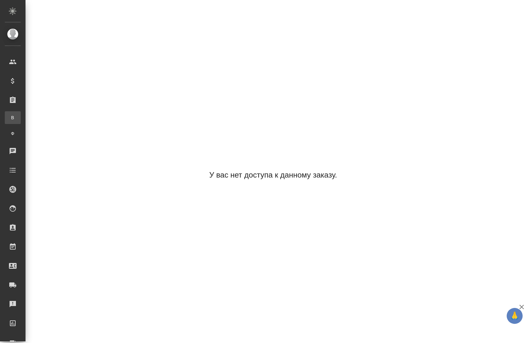
click at [10, 119] on div "Все заказы" at bounding box center [5, 117] width 10 height 6
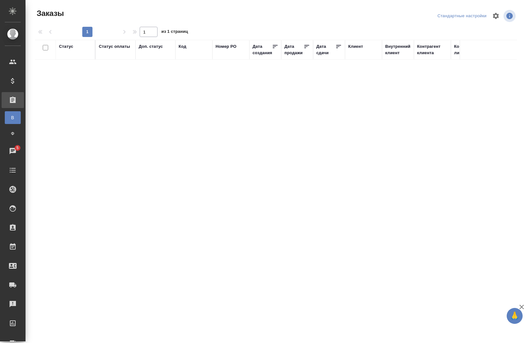
click at [160, 51] on div "Доп. статус" at bounding box center [155, 49] width 33 height 13
click at [495, 19] on icon "button" at bounding box center [496, 16] width 8 height 8
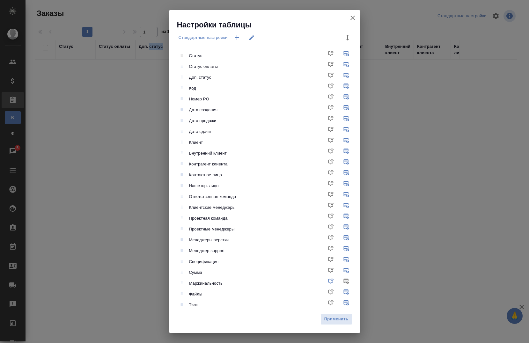
scroll to position [25, 0]
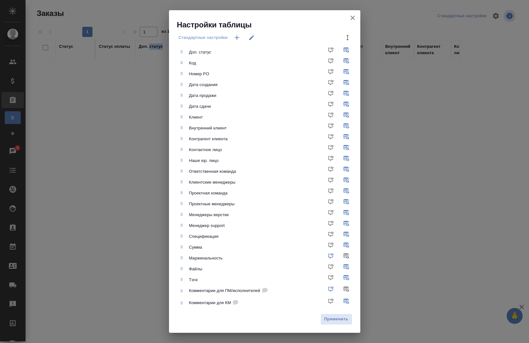
click at [356, 17] on icon "button" at bounding box center [353, 18] width 8 height 8
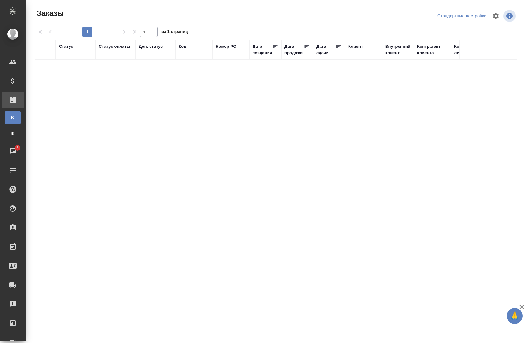
click at [206, 55] on div "Код" at bounding box center [194, 49] width 31 height 13
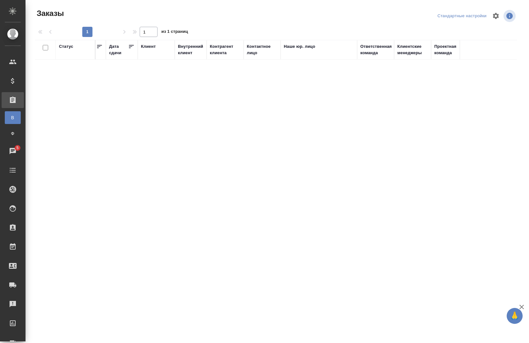
click at [44, 48] on input "checkbox" at bounding box center [45, 47] width 5 height 5
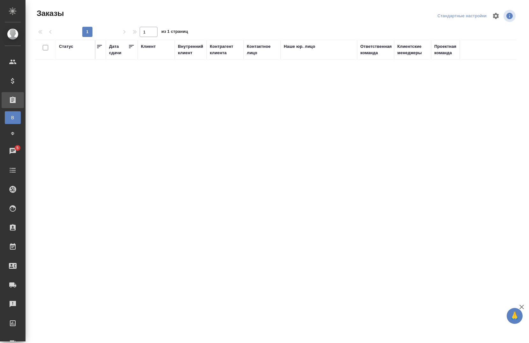
click at [44, 48] on input "checkbox" at bounding box center [45, 47] width 5 height 5
click at [46, 50] on input "checkbox" at bounding box center [45, 47] width 5 height 5
checkbox input "false"
click at [45, 51] on div at bounding box center [43, 47] width 11 height 9
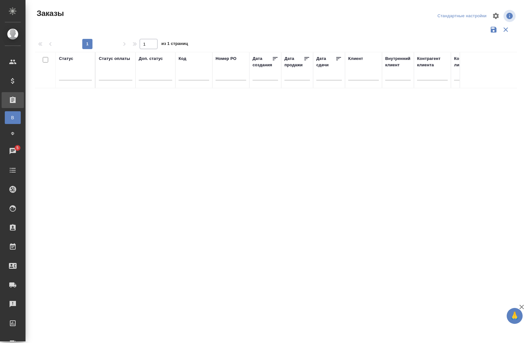
click at [199, 69] on div at bounding box center [194, 77] width 31 height 16
click at [191, 79] on input "text" at bounding box center [194, 76] width 31 height 8
paste input "https://tera.awatera.com/Order/68a419c382050e271b61f2aa/"
type input "h"
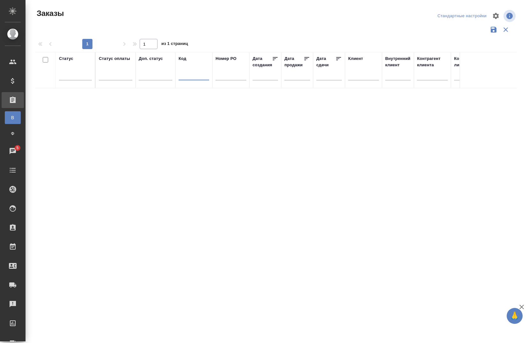
paste input "C_DMT-309"
type input "C_DMT-309"
click at [168, 227] on div "Статус Статус оплаты Доп. статус Код C_DMT-309 Номер PO Дата создания Дата прод…" at bounding box center [276, 167] width 482 height 230
click at [44, 61] on input "checkbox" at bounding box center [45, 59] width 5 height 5
checkbox input "false"
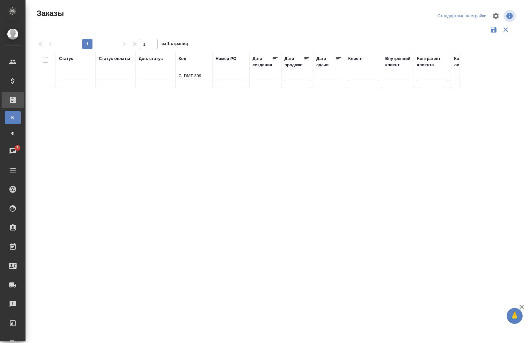
click at [46, 63] on div at bounding box center [43, 59] width 11 height 9
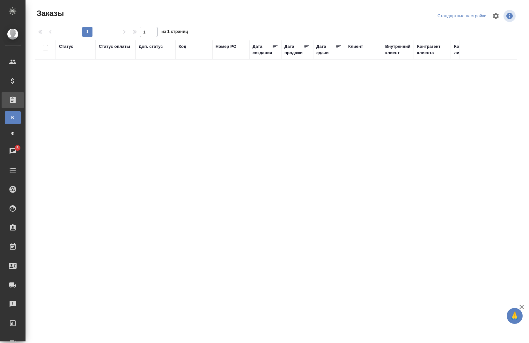
click at [46, 50] on div at bounding box center [43, 47] width 11 height 9
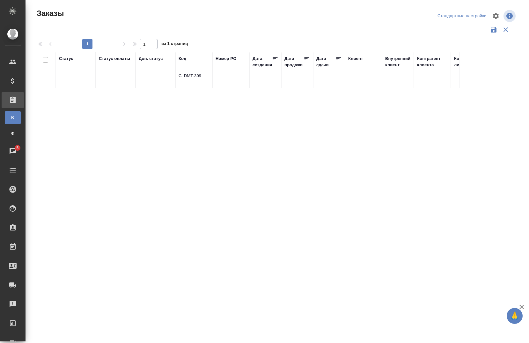
click at [200, 81] on div "C_DMT-309" at bounding box center [194, 77] width 31 height 16
click at [201, 78] on input "C_DMT-309" at bounding box center [194, 76] width 31 height 8
click at [495, 34] on button "button" at bounding box center [493, 30] width 12 height 12
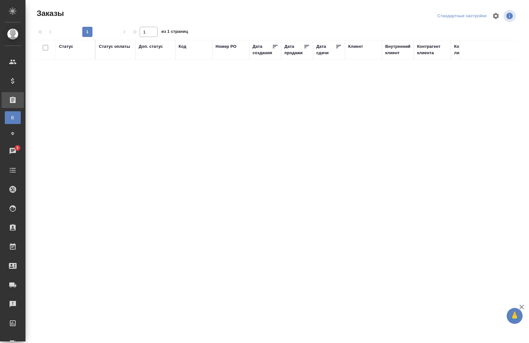
click at [10, 118] on div "Все заказы" at bounding box center [5, 117] width 10 height 6
click at [41, 102] on div ".cls-1 fill:#fff; AWATERA [PERSON_NAME] Спецификации Заказы В Все заказы Ф Зака…" at bounding box center [264, 171] width 529 height 343
click at [184, 47] on div "Код" at bounding box center [183, 46] width 8 height 6
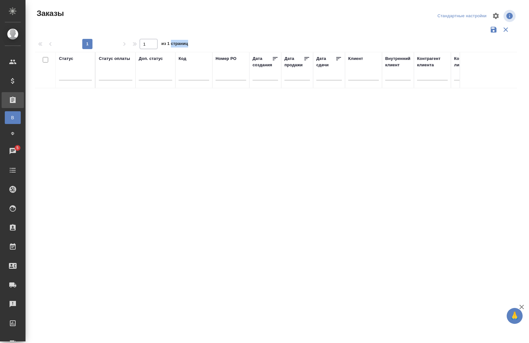
click at [184, 47] on span "из 1 страниц" at bounding box center [174, 44] width 27 height 9
drag, startPoint x: 184, startPoint y: 47, endPoint x: 185, endPoint y: 75, distance: 27.8
click at [185, 75] on input "text" at bounding box center [194, 76] width 31 height 8
paste input "C_DMT-309"
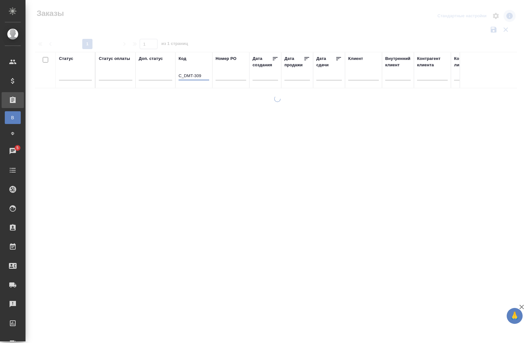
type input "C_DMT-309"
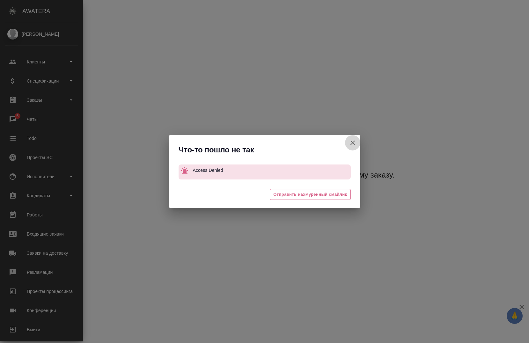
click at [351, 142] on icon "button" at bounding box center [353, 143] width 8 height 8
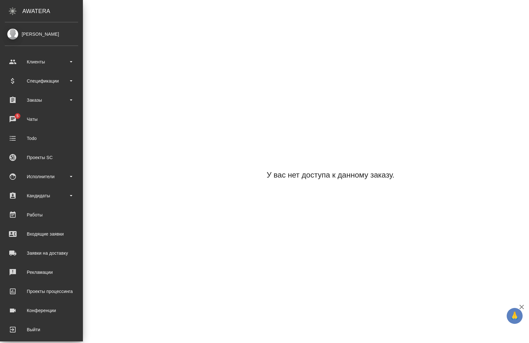
click at [351, 142] on body "🙏 .cls-1 fill:#fff; AWATERA [PERSON_NAME] Спецификации Заказы 5 Чаты Todo Проек…" at bounding box center [264, 171] width 529 height 343
click at [45, 94] on div "Заказы" at bounding box center [42, 100] width 80 height 16
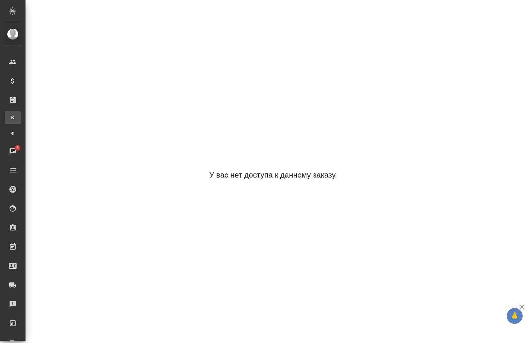
click at [18, 122] on link "В Все заказы" at bounding box center [13, 117] width 16 height 13
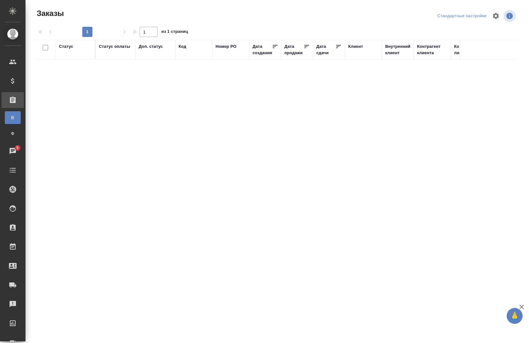
click at [47, 51] on div at bounding box center [43, 47] width 11 height 9
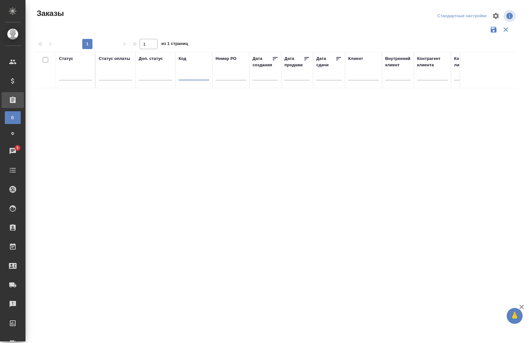
click at [179, 73] on input "text" at bounding box center [194, 76] width 31 height 8
paste input "C_DMT-309"
type input "C_DMT-309"
drag, startPoint x: 32, startPoint y: 125, endPoint x: -45, endPoint y: 93, distance: 83.2
click at [0, 93] on html "🙏 .cls-1 fill:#fff; AWATERA [PERSON_NAME] Спецификации Заказы В Все заказы Ф За…" at bounding box center [264, 171] width 529 height 343
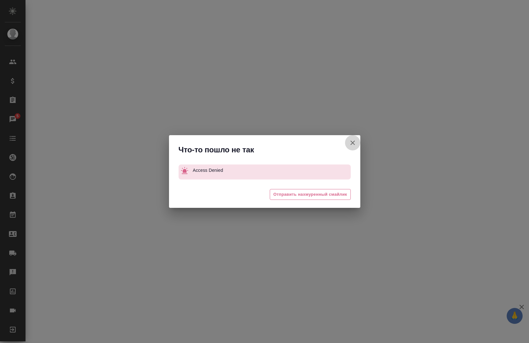
click at [355, 144] on icon "button" at bounding box center [353, 143] width 8 height 8
click at [354, 147] on button "button" at bounding box center [352, 142] width 15 height 15
click at [355, 140] on icon "button" at bounding box center [353, 143] width 8 height 8
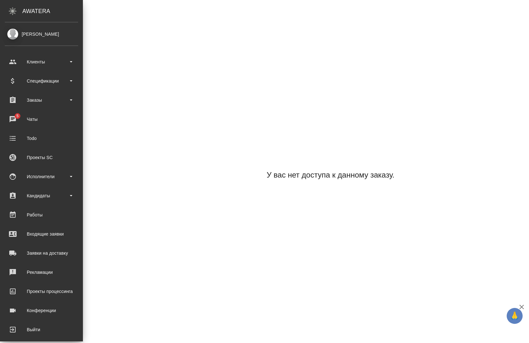
click at [34, 5] on div "AWATERA" at bounding box center [52, 11] width 61 height 13
click at [26, 103] on div "Заказы" at bounding box center [41, 100] width 73 height 10
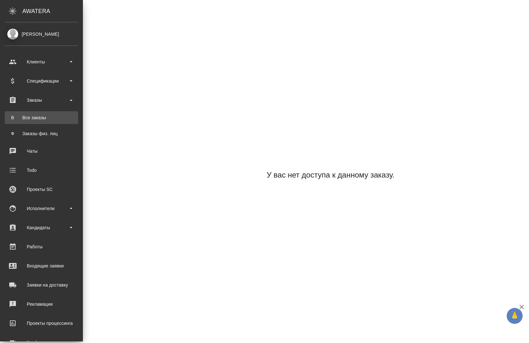
click at [33, 119] on div "Все заказы" at bounding box center [41, 117] width 67 height 6
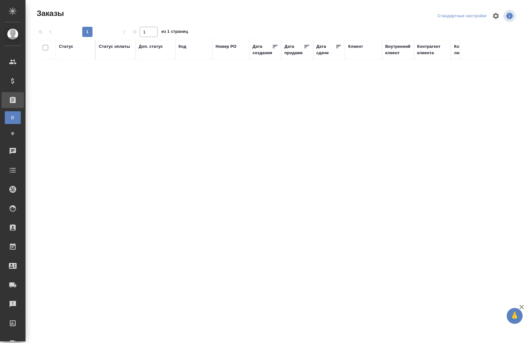
click at [150, 52] on div "Доп. статус" at bounding box center [155, 49] width 33 height 13
click at [150, 55] on div "Доп. статус" at bounding box center [155, 49] width 33 height 13
click at [190, 48] on div "Код" at bounding box center [194, 46] width 31 height 6
click at [185, 48] on div "Код" at bounding box center [183, 46] width 8 height 6
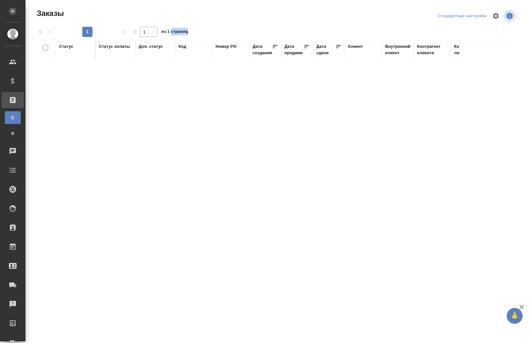
click at [185, 37] on span "из 1 страниц" at bounding box center [174, 32] width 27 height 9
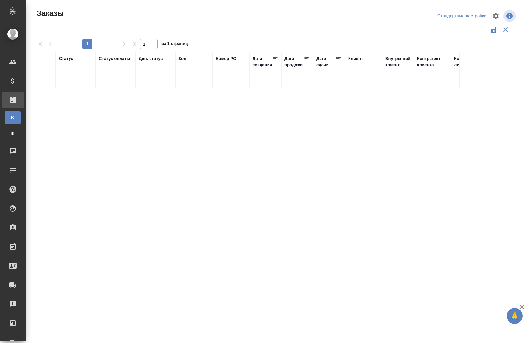
drag, startPoint x: 185, startPoint y: 48, endPoint x: 192, endPoint y: 73, distance: 25.7
click at [192, 73] on input "text" at bounding box center [194, 76] width 31 height 8
paste input "C_LID-200"
type input "C_LID-200"
click at [203, 218] on div "Статус Статус оплаты Доп. статус Код C_LID-200 Номер PO Дата создания Дата прод…" at bounding box center [276, 167] width 482 height 230
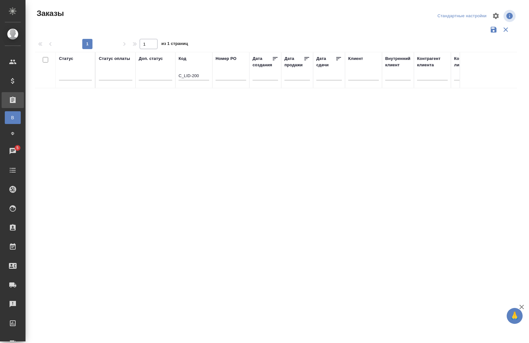
drag, startPoint x: 198, startPoint y: 281, endPoint x: 218, endPoint y: 280, distance: 20.4
click at [218, 280] on div "Заказы Стандартные настройки 1 1 из 1 страниц Статус Статус оплаты Доп. статус …" at bounding box center [279, 142] width 494 height 285
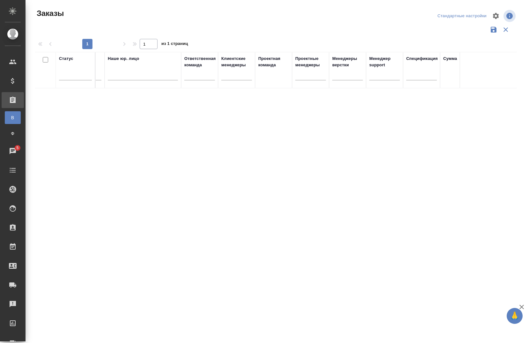
scroll to position [0, 390]
drag, startPoint x: 389, startPoint y: 273, endPoint x: 177, endPoint y: 293, distance: 212.6
click at [176, 293] on div ".cls-1 fill:#fff; AWATERA Chernova Anna Клиенты Спецификации Заказы В Все заказ…" at bounding box center [264, 171] width 529 height 343
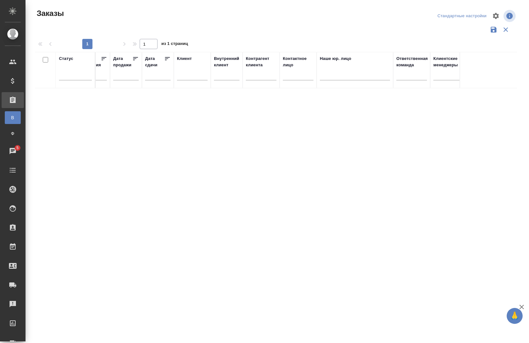
scroll to position [0, 0]
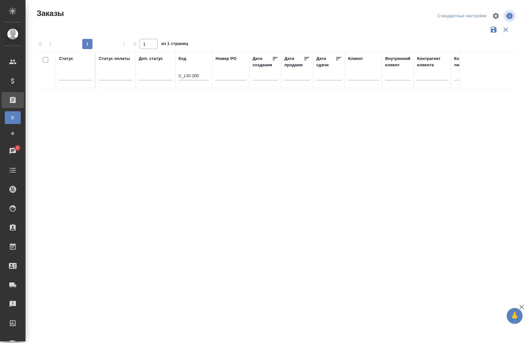
click at [131, 175] on div "Статус Статус оплаты Доп. статус Код C_LID-200 Номер PO Дата создания Дата прод…" at bounding box center [276, 167] width 482 height 230
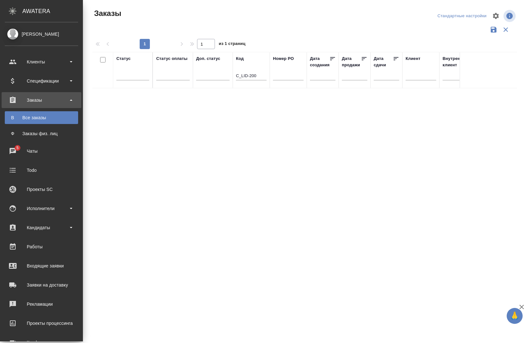
click at [21, 36] on div "[PERSON_NAME]" at bounding box center [41, 34] width 73 height 7
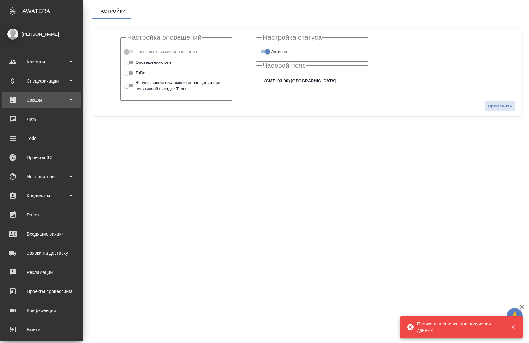
click at [49, 96] on div "Заказы" at bounding box center [41, 100] width 73 height 10
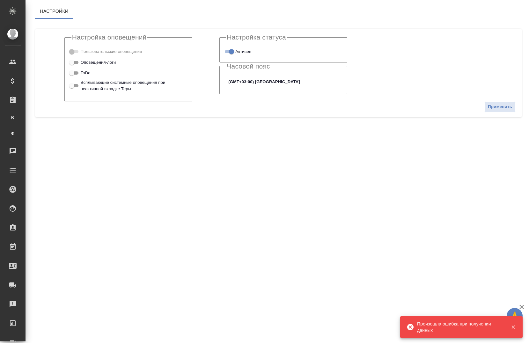
click at [514, 328] on icon "button" at bounding box center [513, 327] width 4 height 4
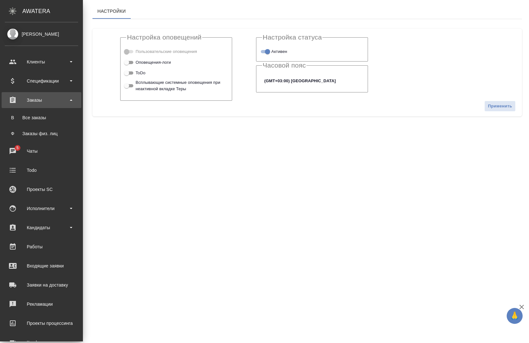
click at [47, 103] on div "Заказы" at bounding box center [41, 100] width 73 height 10
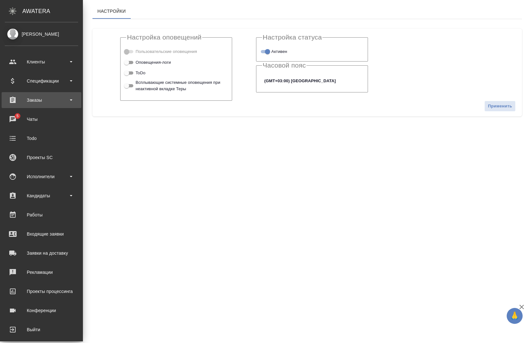
click at [47, 103] on div "Заказы" at bounding box center [41, 100] width 73 height 10
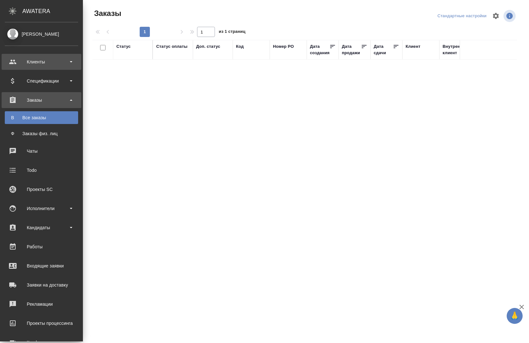
click at [47, 64] on div "Клиенты" at bounding box center [41, 62] width 73 height 10
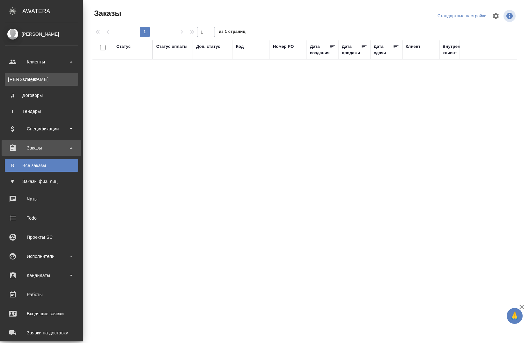
click at [46, 81] on div "Клиенты" at bounding box center [41, 79] width 67 height 6
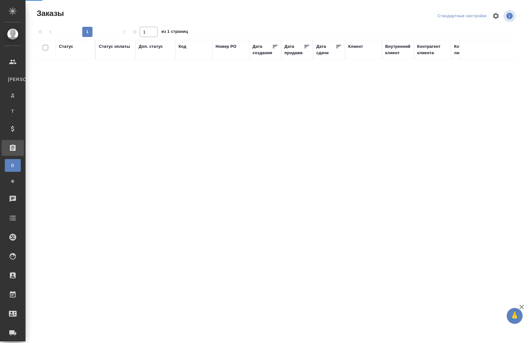
select select "RU"
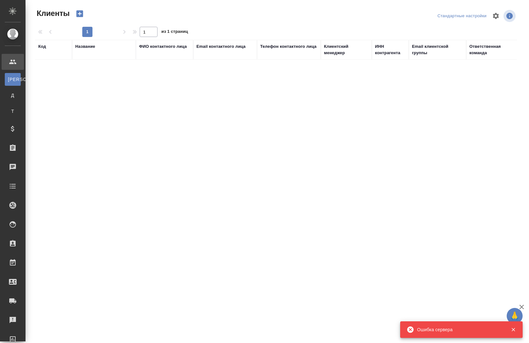
click at [86, 46] on div "Название" at bounding box center [85, 46] width 20 height 6
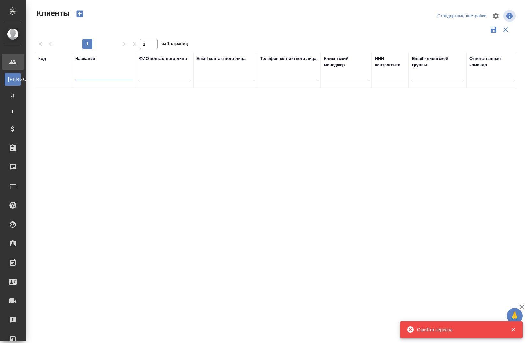
click at [92, 76] on input "text" at bounding box center [103, 76] width 57 height 8
type input "h"
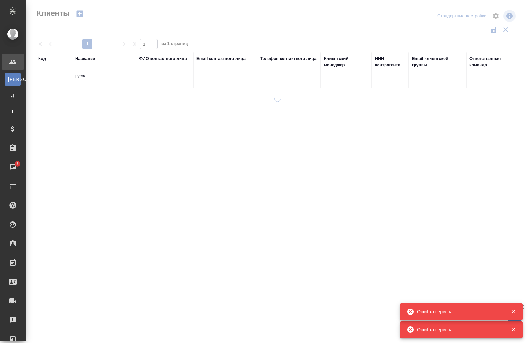
type input "русал"
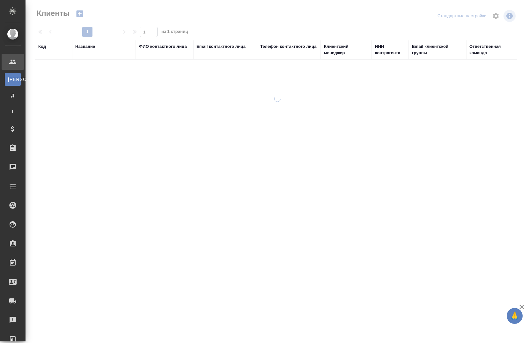
select select "RU"
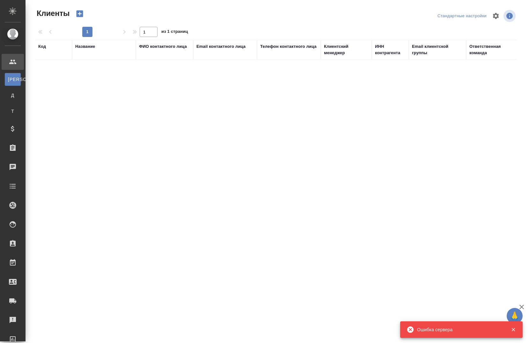
click at [515, 330] on icon "button" at bounding box center [513, 330] width 6 height 6
select select "RU"
click at [84, 49] on div "Название" at bounding box center [85, 46] width 20 height 6
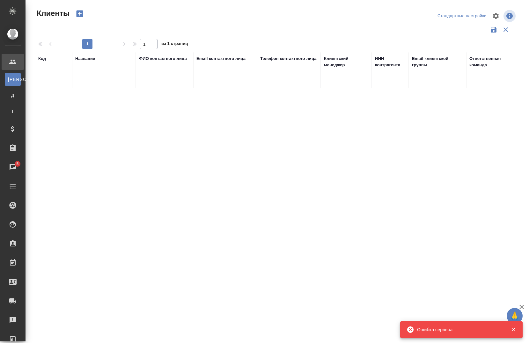
drag, startPoint x: 96, startPoint y: 79, endPoint x: 95, endPoint y: 76, distance: 3.4
click at [96, 79] on input "text" at bounding box center [103, 76] width 57 height 8
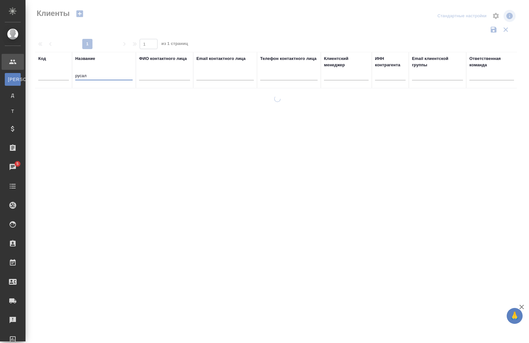
type input "русал"
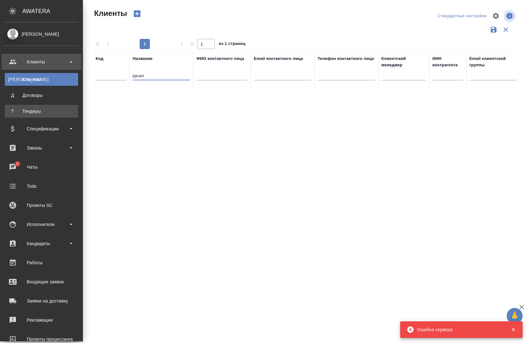
click at [42, 116] on link "Т Тендеры" at bounding box center [41, 111] width 73 height 13
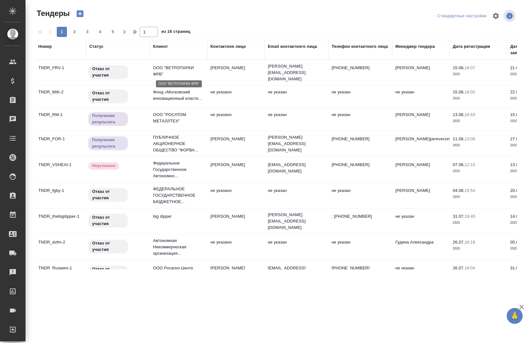
click at [168, 70] on p "ООО "ВЕТРОПАРКИ ФРВ"" at bounding box center [178, 71] width 51 height 13
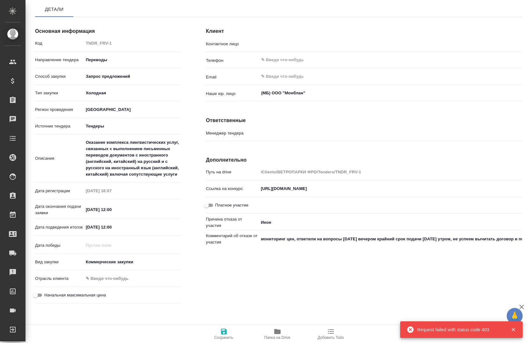
type textarea "x"
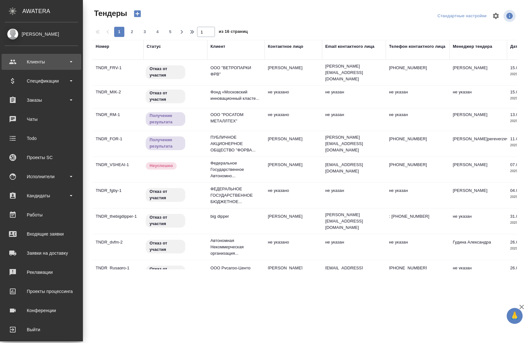
click at [28, 61] on div "Клиенты" at bounding box center [41, 62] width 73 height 10
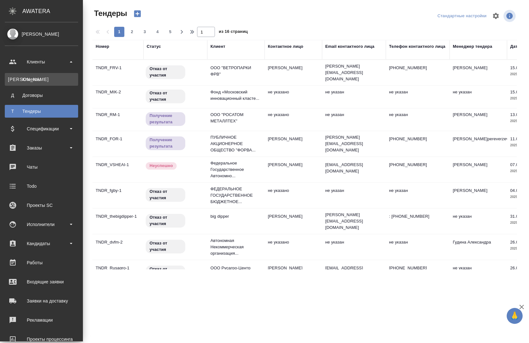
click at [34, 77] on div "Клиенты" at bounding box center [41, 79] width 67 height 6
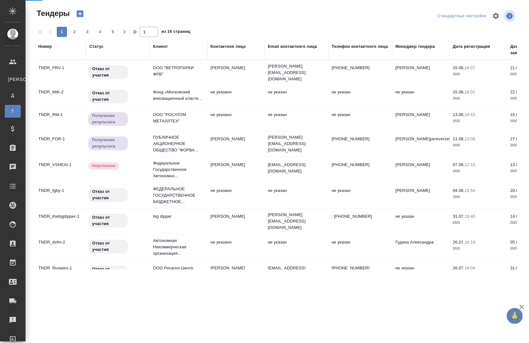
select select "RU"
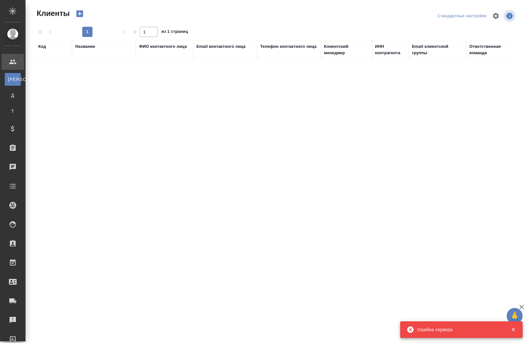
click at [515, 331] on icon "button" at bounding box center [513, 330] width 6 height 6
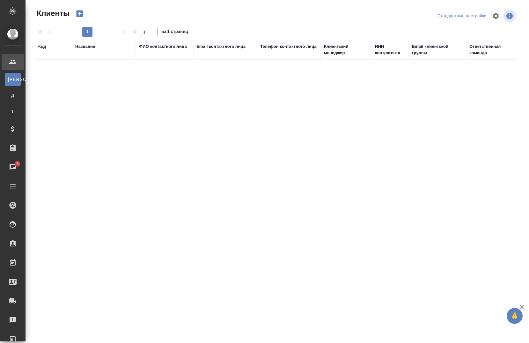
click at [496, 115] on div "Код Название ФИО контактного лица Email контактного лица Телефон контактного ли…" at bounding box center [276, 155] width 482 height 230
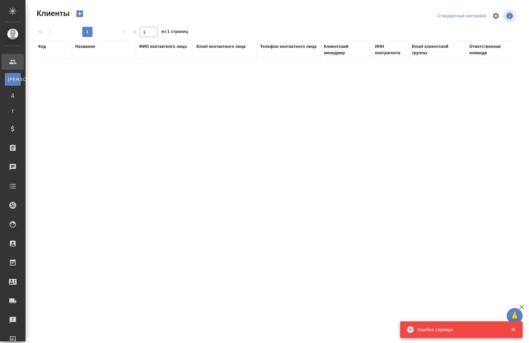
select select "RU"
click at [511, 331] on icon "button" at bounding box center [513, 330] width 6 height 6
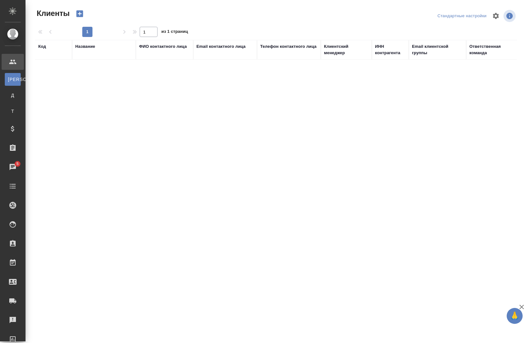
click at [467, 132] on div "Код Название ФИО контактного лица Email контактного лица Телефон контактного ли…" at bounding box center [276, 155] width 482 height 230
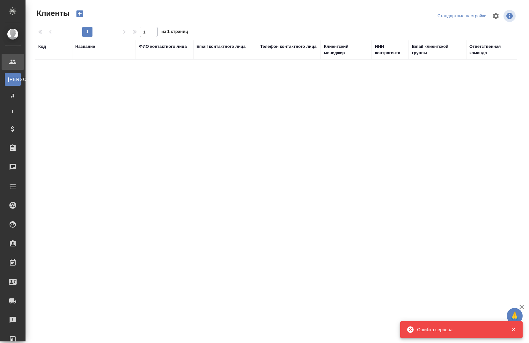
select select "RU"
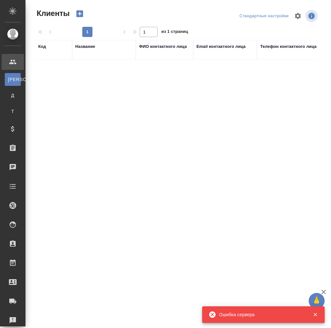
select select "RU"
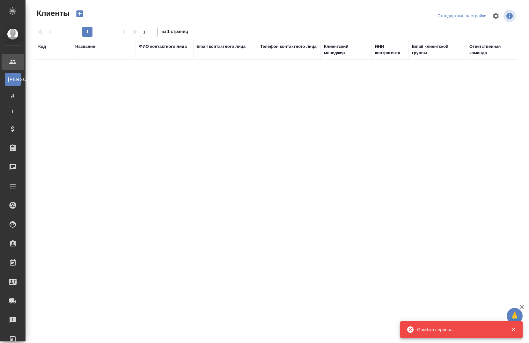
select select "RU"
click at [516, 329] on icon "button" at bounding box center [513, 330] width 6 height 6
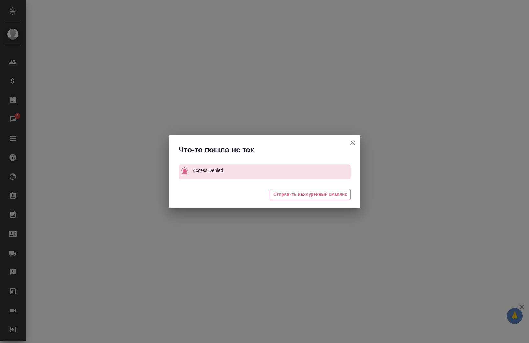
click at [349, 143] on icon "button" at bounding box center [353, 143] width 8 height 8
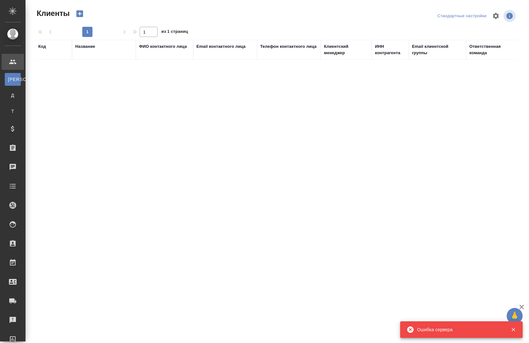
select select "RU"
click at [441, 105] on div "Код Название ФИО контактного лица Email контактного лица Телефон контактного ли…" at bounding box center [276, 155] width 482 height 230
select select "RU"
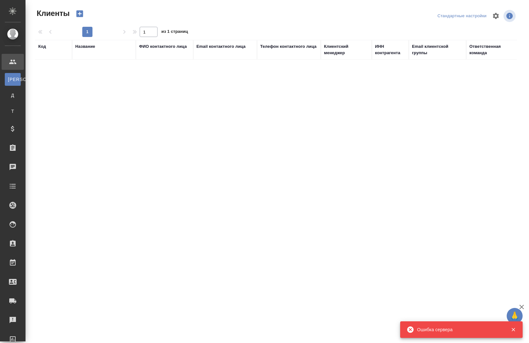
select select "RU"
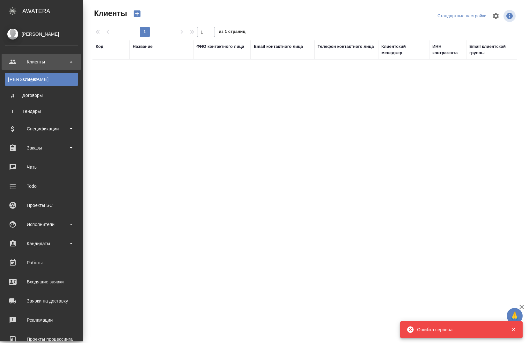
drag, startPoint x: 13, startPoint y: 33, endPoint x: 10, endPoint y: 33, distance: 3.3
click at [11, 33] on div "[PERSON_NAME]" at bounding box center [41, 34] width 73 height 7
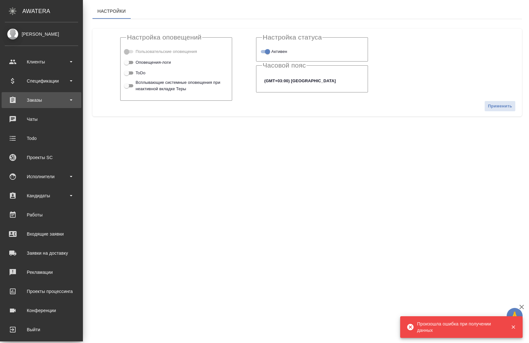
click at [51, 99] on div "Заказы" at bounding box center [41, 100] width 73 height 10
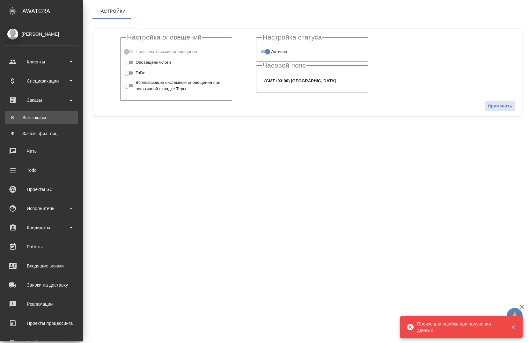
click at [42, 117] on div "Все заказы" at bounding box center [41, 117] width 67 height 6
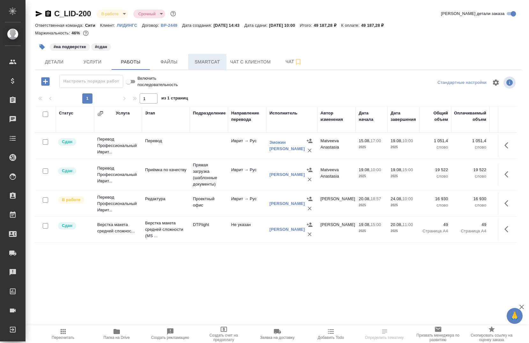
click at [218, 55] on button "Smartcat" at bounding box center [207, 62] width 38 height 16
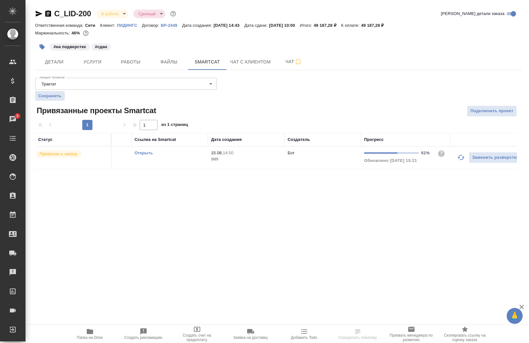
scroll to position [0, 62]
click at [455, 157] on icon "button" at bounding box center [456, 158] width 8 height 8
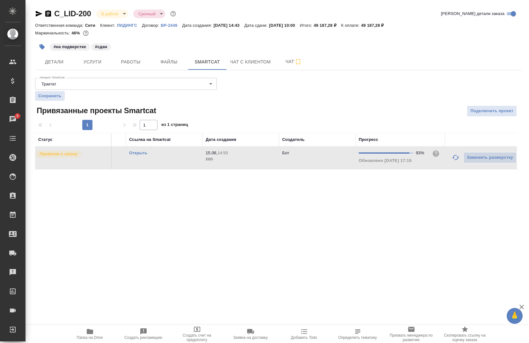
click at [455, 159] on icon "button" at bounding box center [456, 158] width 8 height 8
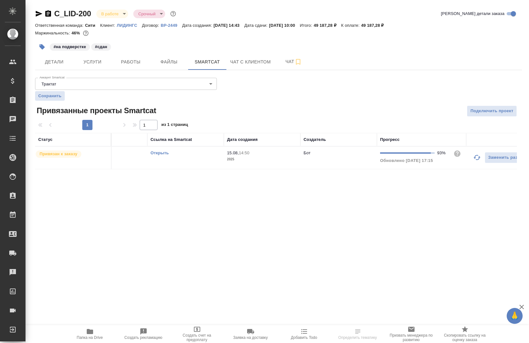
scroll to position [0, 43]
click at [478, 158] on icon "button" at bounding box center [475, 158] width 8 height 8
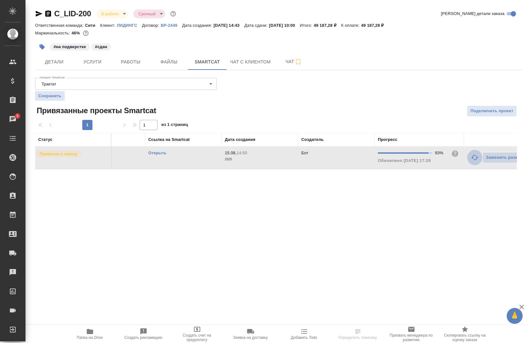
click at [478, 158] on icon "button" at bounding box center [475, 158] width 8 height 8
click at [473, 161] on icon "button" at bounding box center [475, 158] width 8 height 8
click at [473, 158] on icon "button" at bounding box center [474, 157] width 7 height 5
click at [475, 155] on icon "button" at bounding box center [475, 158] width 8 height 8
click at [473, 156] on icon "button" at bounding box center [474, 157] width 7 height 5
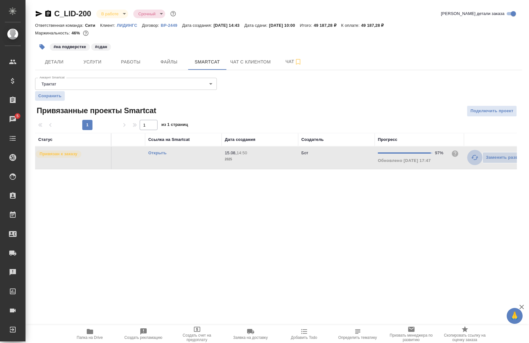
click at [472, 161] on icon "button" at bounding box center [475, 158] width 8 height 8
click at [474, 163] on button "button" at bounding box center [474, 157] width 15 height 15
click at [473, 158] on icon "button" at bounding box center [474, 157] width 7 height 5
click at [473, 161] on icon "button" at bounding box center [475, 158] width 8 height 8
click at [477, 160] on icon "button" at bounding box center [475, 158] width 8 height 8
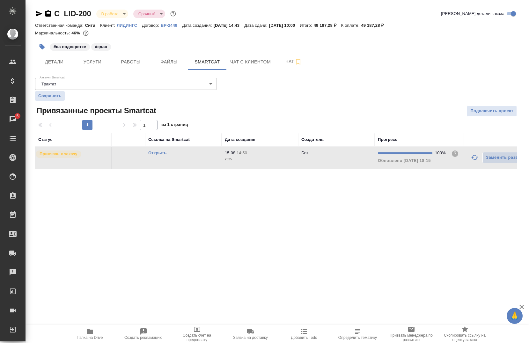
click at [158, 150] on link "Открыть" at bounding box center [157, 152] width 18 height 5
click at [91, 333] on icon "button" at bounding box center [90, 331] width 6 height 5
click at [50, 11] on icon "button" at bounding box center [48, 14] width 8 height 8
click at [50, 12] on icon "button" at bounding box center [48, 14] width 8 height 8
click at [48, 15] on icon "button" at bounding box center [48, 13] width 6 height 6
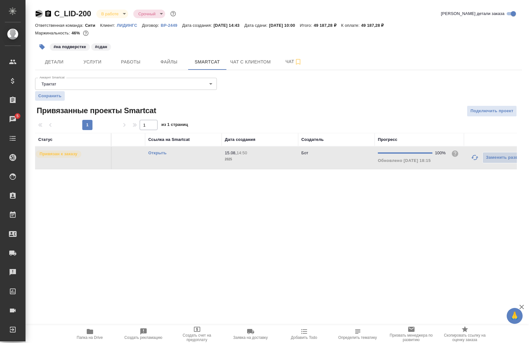
click at [36, 17] on icon "button" at bounding box center [39, 14] width 8 height 8
